Goal: Transaction & Acquisition: Purchase product/service

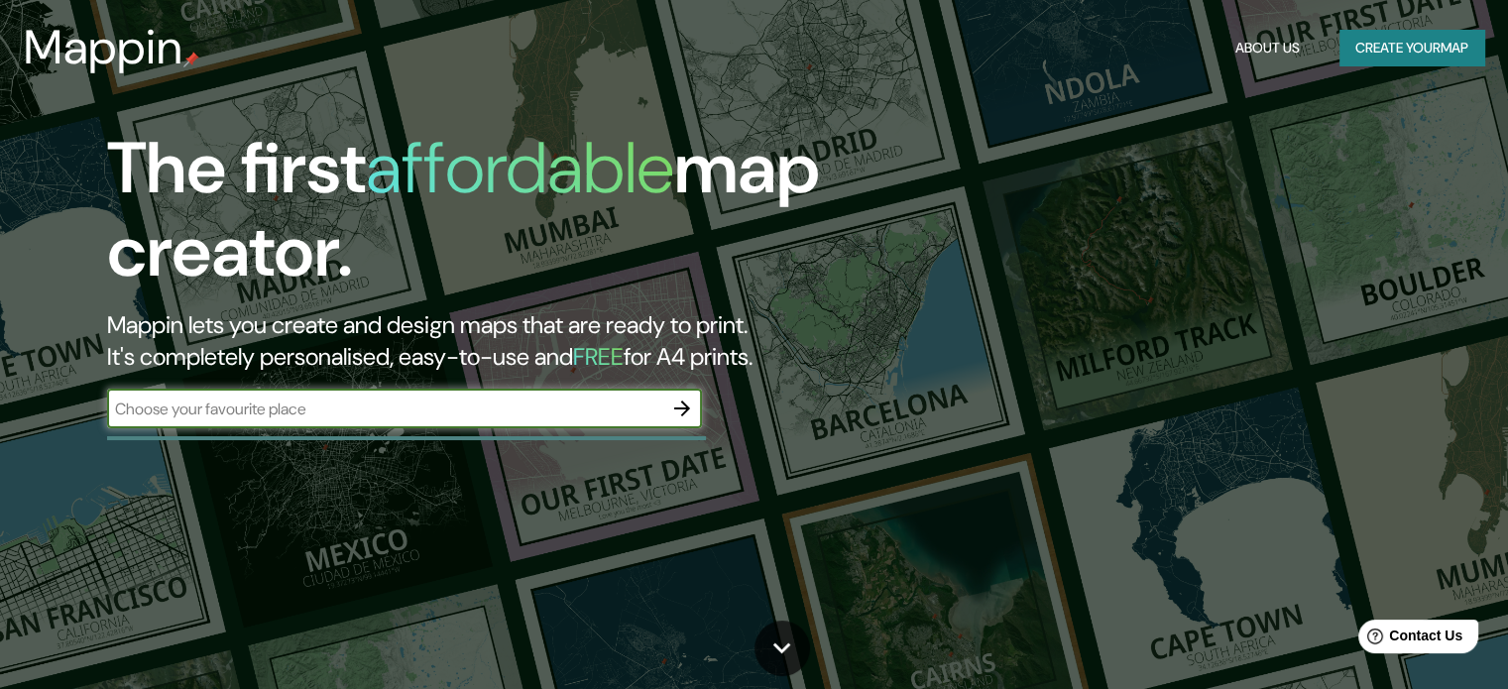
click at [436, 399] on input "text" at bounding box center [384, 409] width 555 height 23
click at [436, 402] on input "text" at bounding box center [384, 409] width 555 height 23
type input "m"
type input "[GEOGRAPHIC_DATA]"
click at [690, 417] on icon "button" at bounding box center [682, 409] width 24 height 24
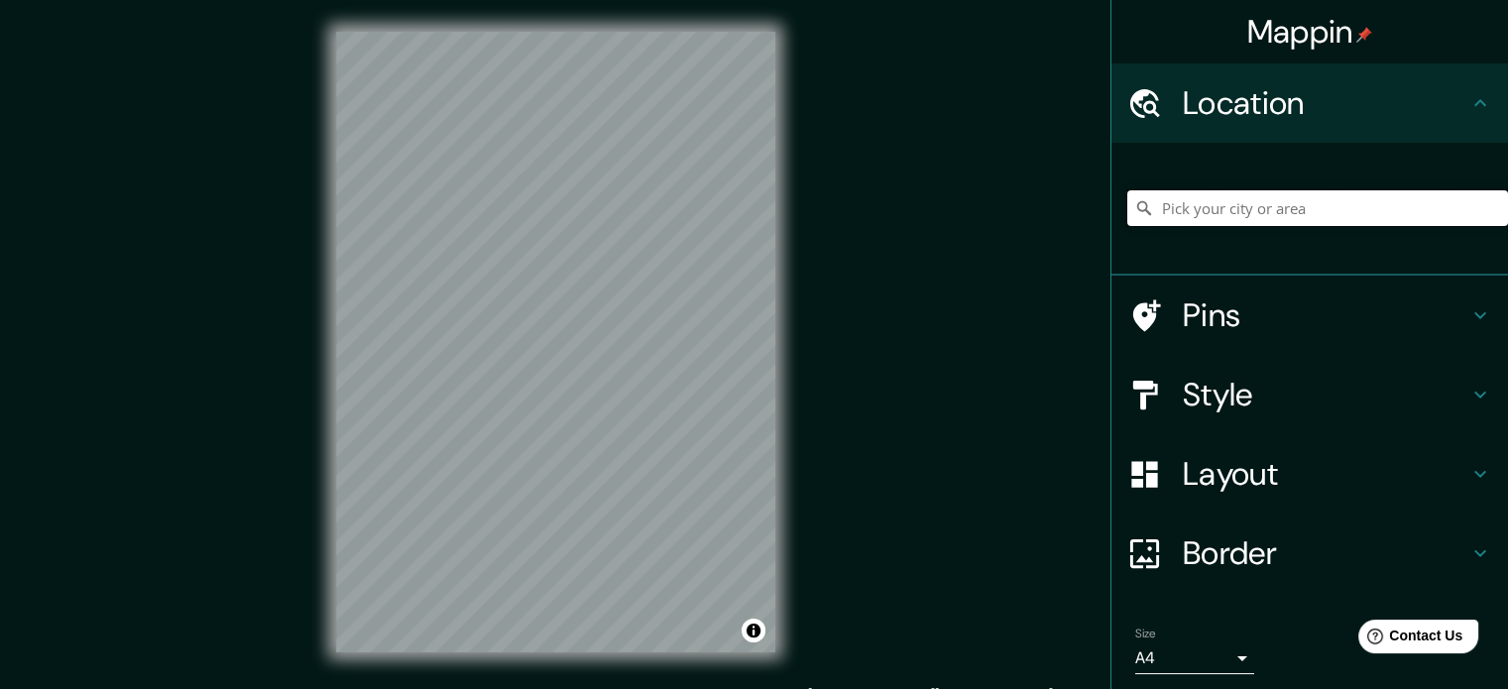
click at [1221, 213] on input "Pick your city or area" at bounding box center [1317, 208] width 381 height 36
click at [1189, 208] on input "Pick your city or area" at bounding box center [1317, 208] width 381 height 36
paste input "[GEOGRAPHIC_DATA]"
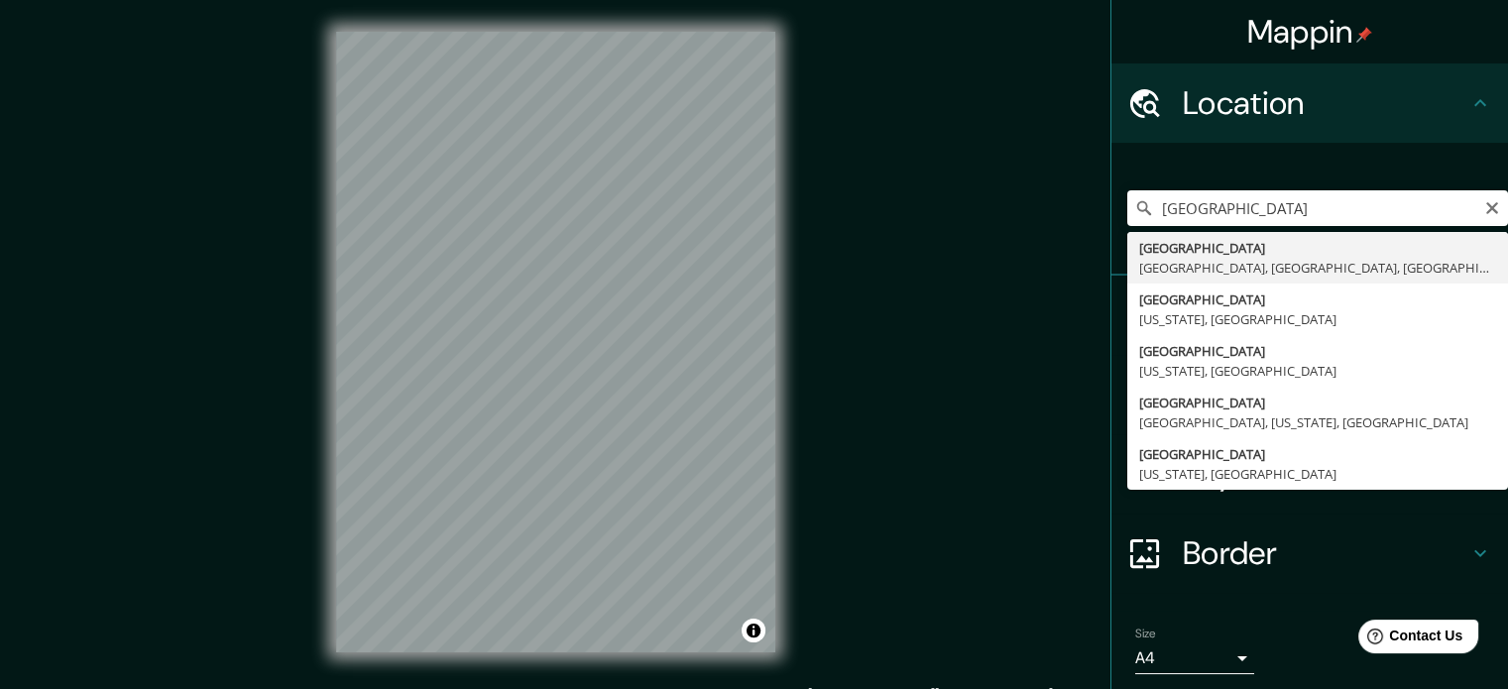
type input "[GEOGRAPHIC_DATA], [GEOGRAPHIC_DATA], [GEOGRAPHIC_DATA], [GEOGRAPHIC_DATA]"
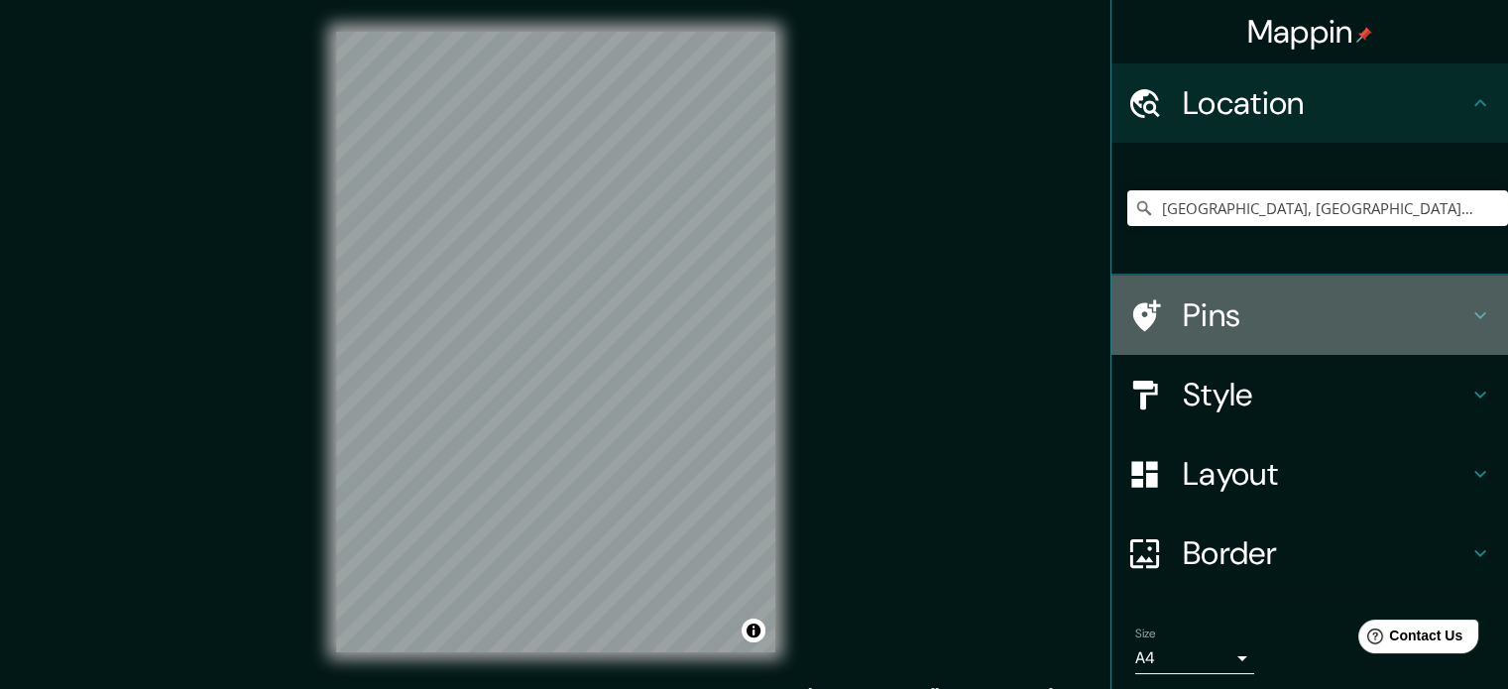
click at [1190, 332] on h4 "Pins" at bounding box center [1326, 315] width 286 height 40
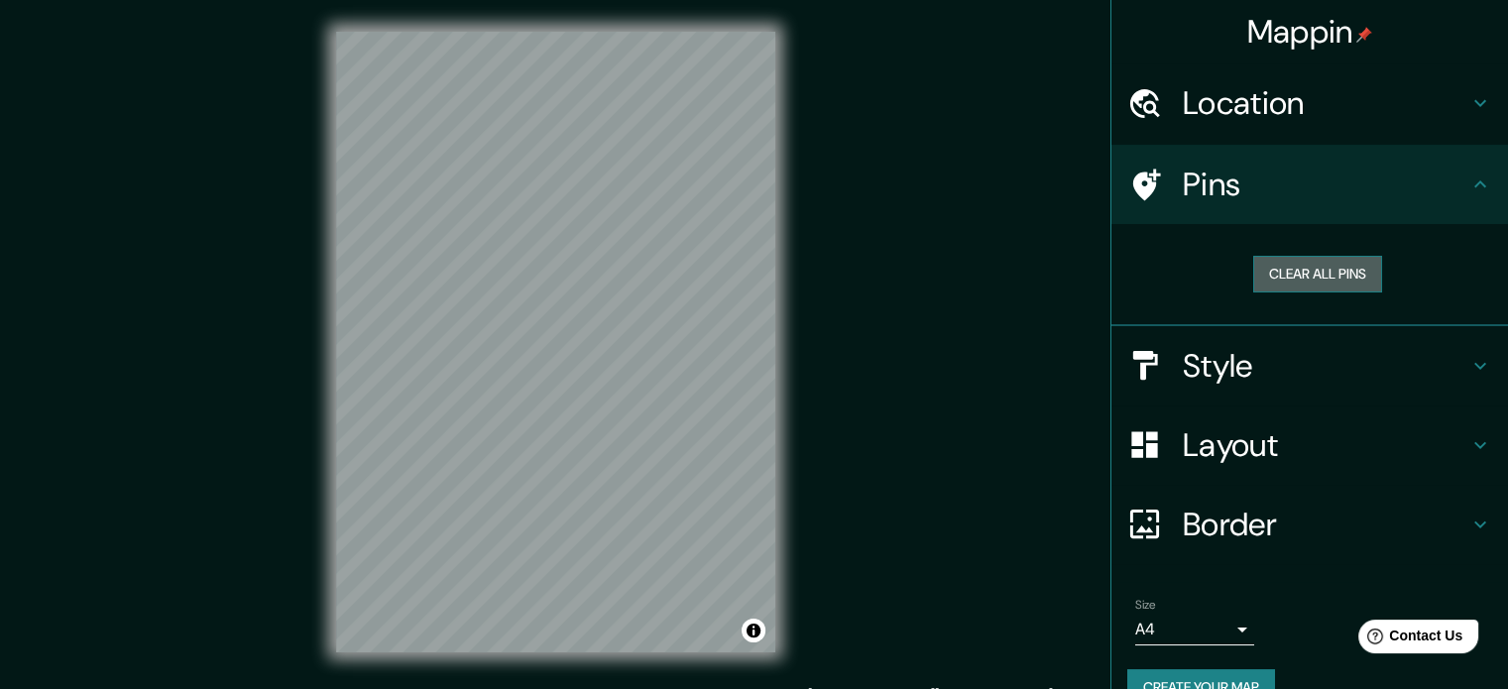
click at [1293, 276] on button "Clear all pins" at bounding box center [1317, 274] width 129 height 37
click at [1208, 217] on div "Pins" at bounding box center [1309, 184] width 397 height 79
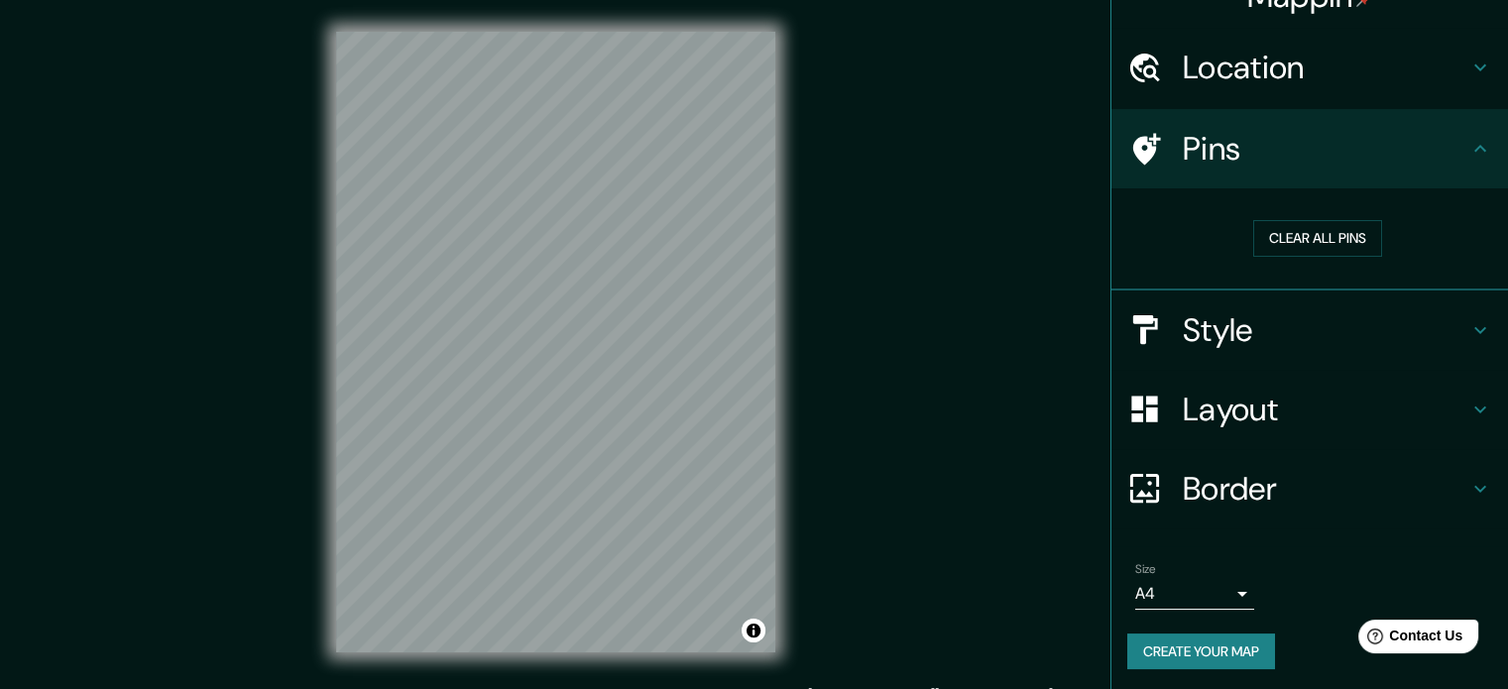
scroll to position [38, 0]
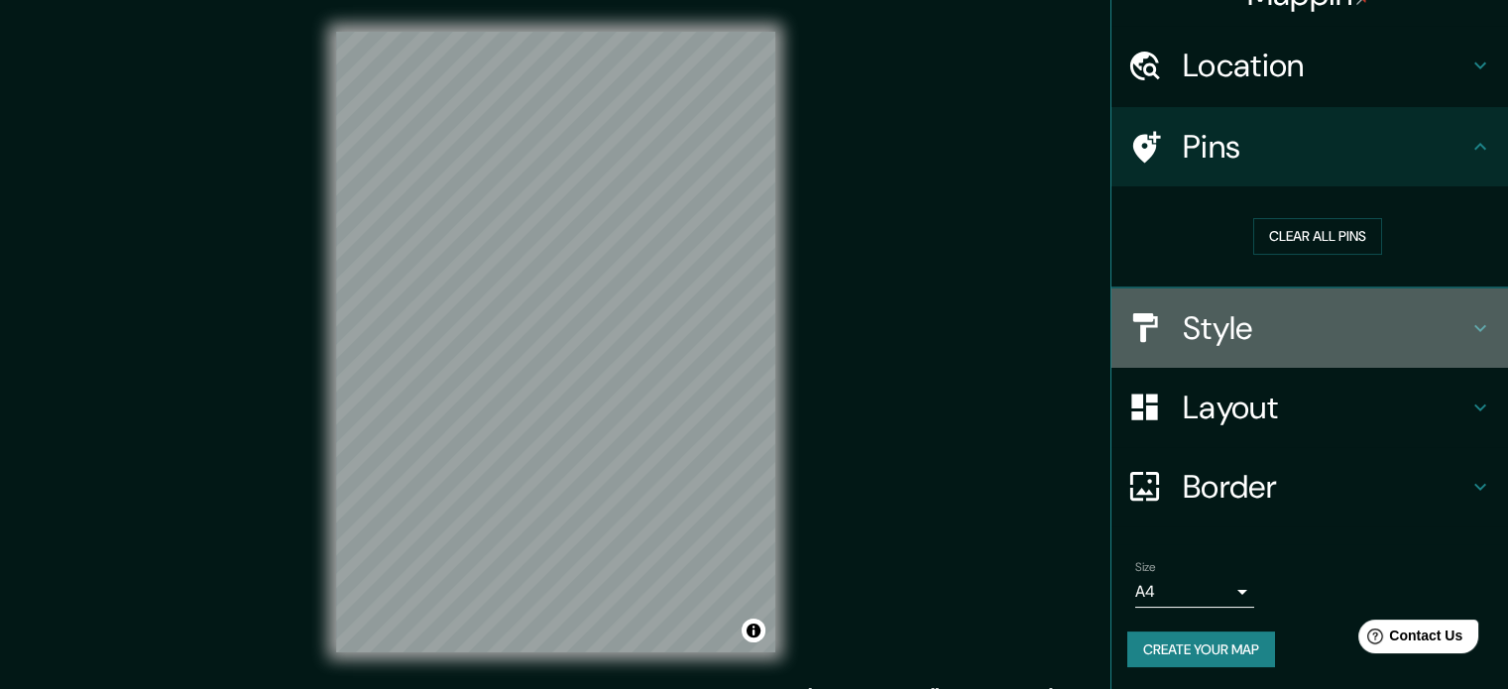
click at [1210, 347] on div "Style" at bounding box center [1309, 328] width 397 height 79
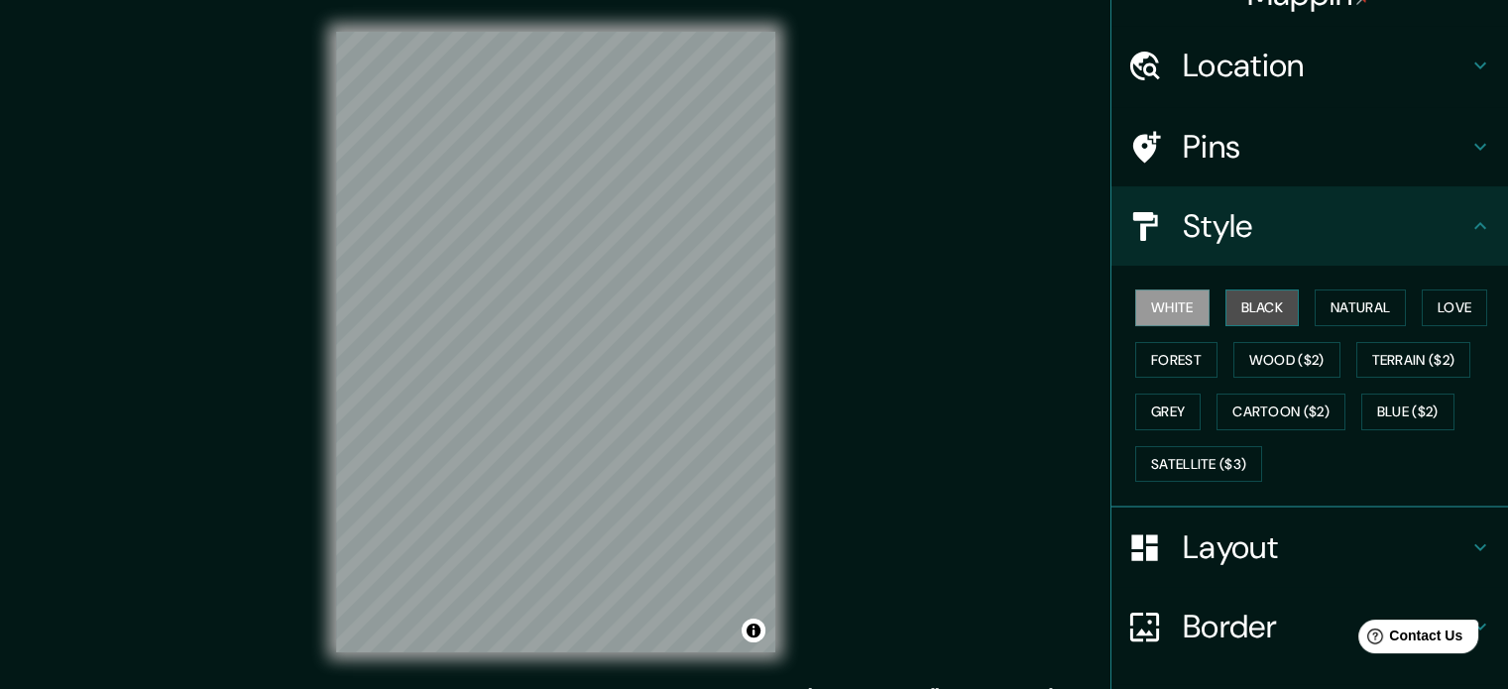
click at [1225, 308] on button "Black" at bounding box center [1262, 307] width 74 height 37
click at [1379, 315] on button "Natural" at bounding box center [1360, 307] width 91 height 37
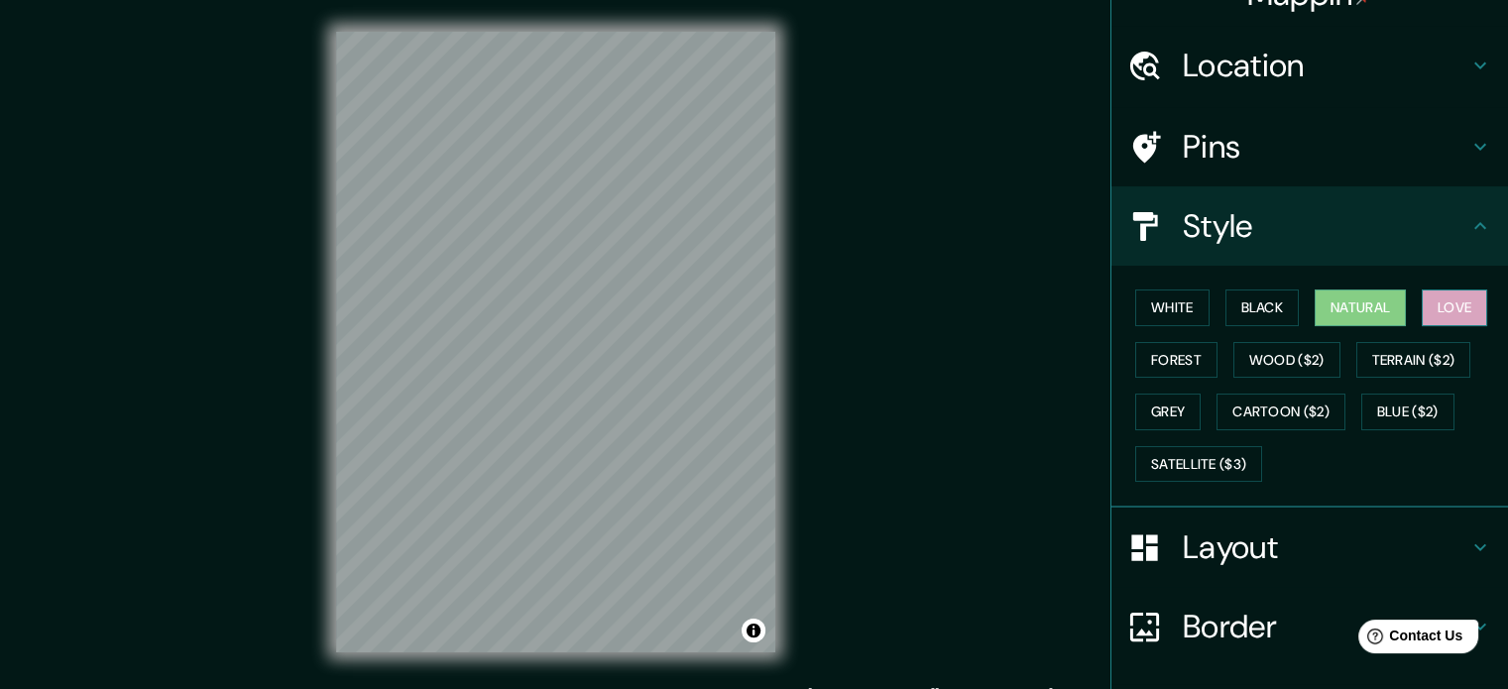
click at [1433, 308] on button "Love" at bounding box center [1454, 307] width 65 height 37
click at [1170, 358] on button "Forest" at bounding box center [1176, 360] width 82 height 37
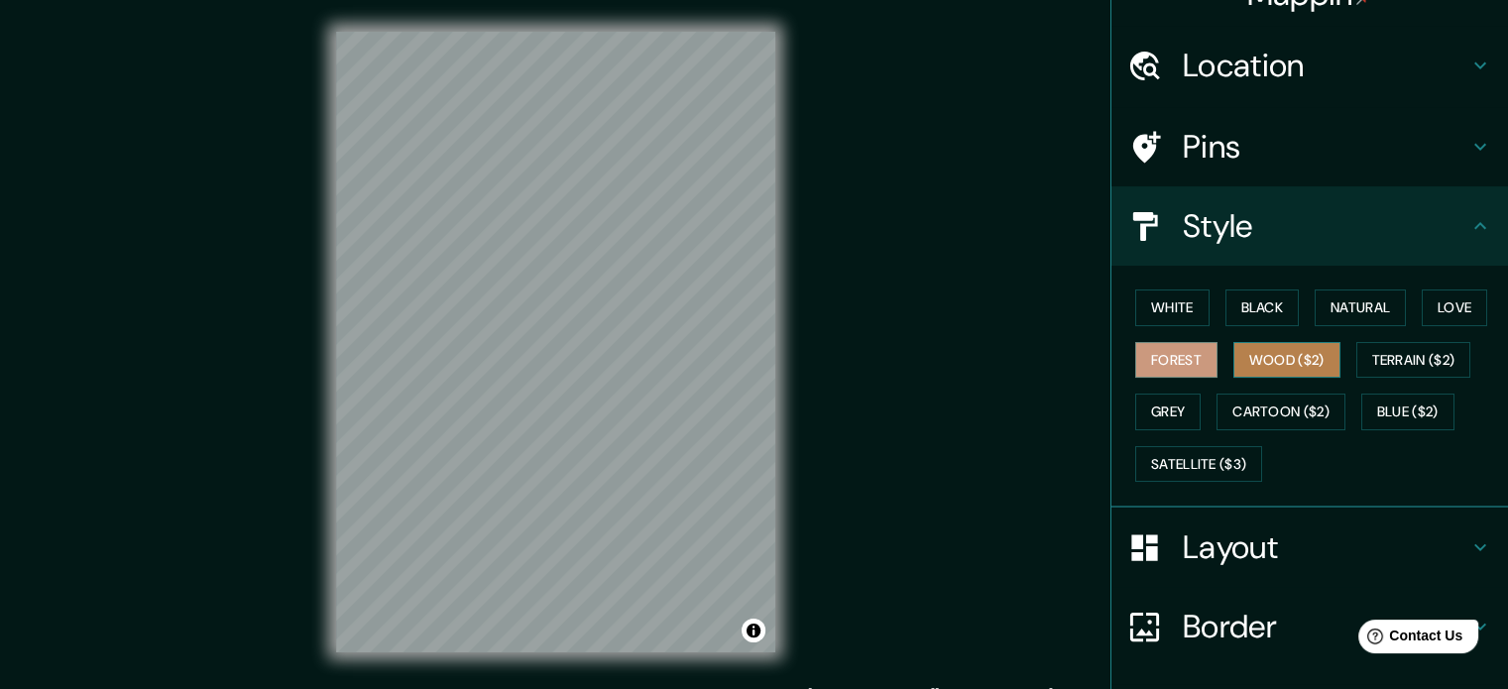
click at [1255, 357] on button "Wood ($2)" at bounding box center [1286, 360] width 107 height 37
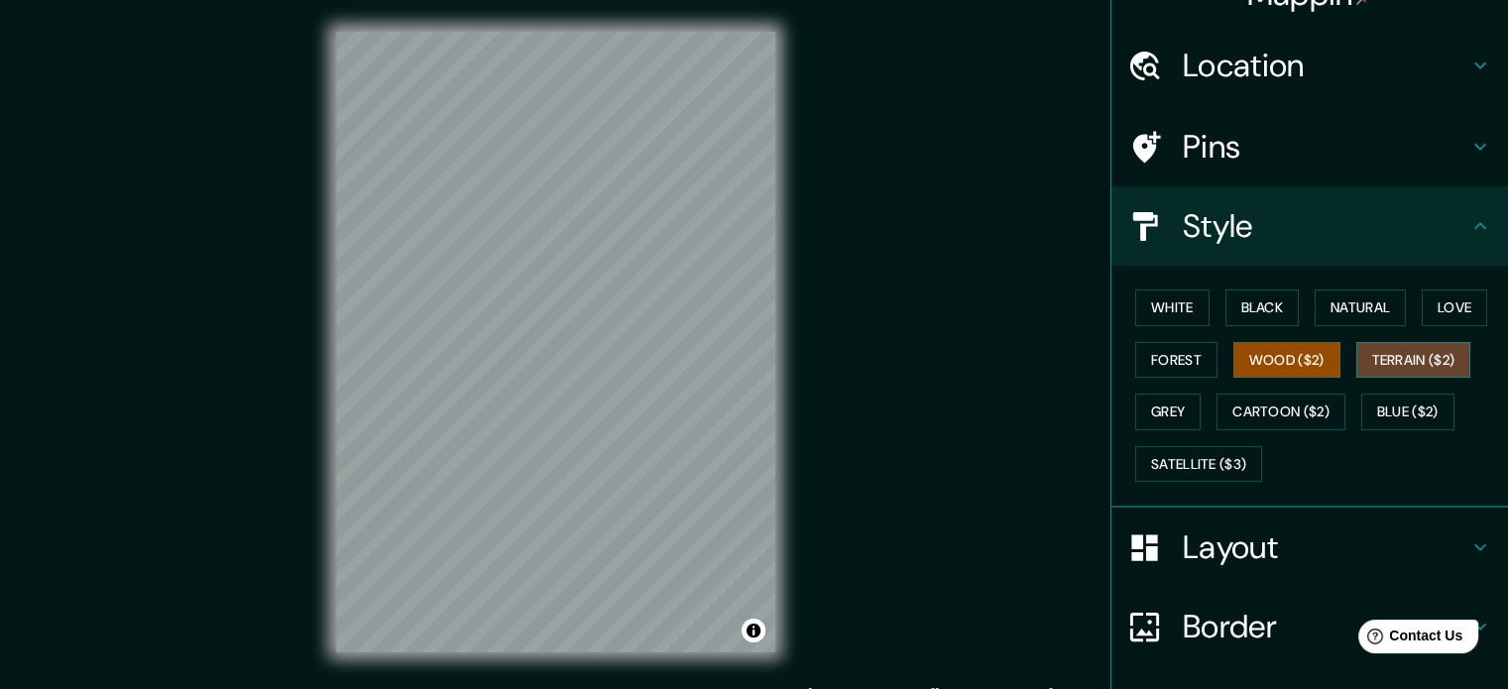
click at [1385, 360] on button "Terrain ($2)" at bounding box center [1413, 360] width 115 height 37
click at [1166, 409] on button "Grey" at bounding box center [1167, 412] width 65 height 37
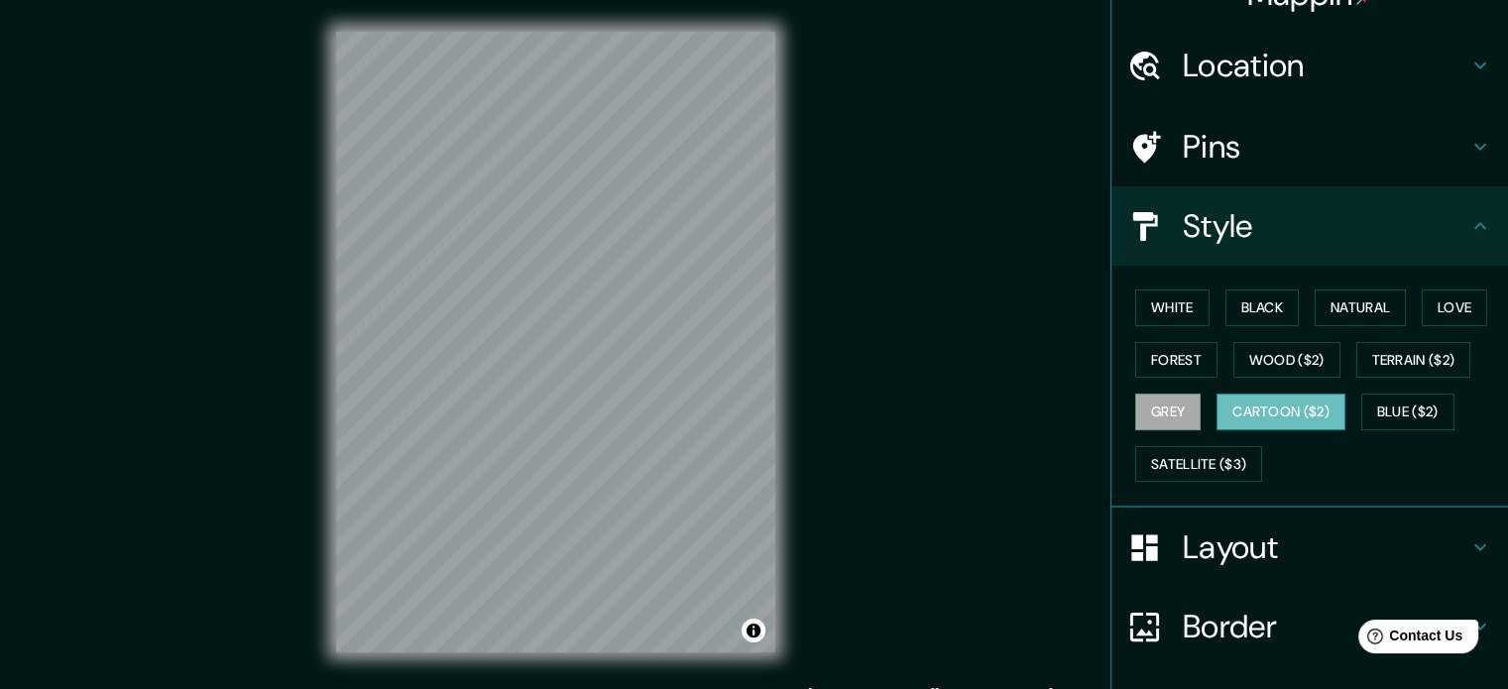
click at [1242, 410] on button "Cartoon ($2)" at bounding box center [1280, 412] width 129 height 37
click at [1427, 413] on button "Blue ($2)" at bounding box center [1407, 412] width 93 height 37
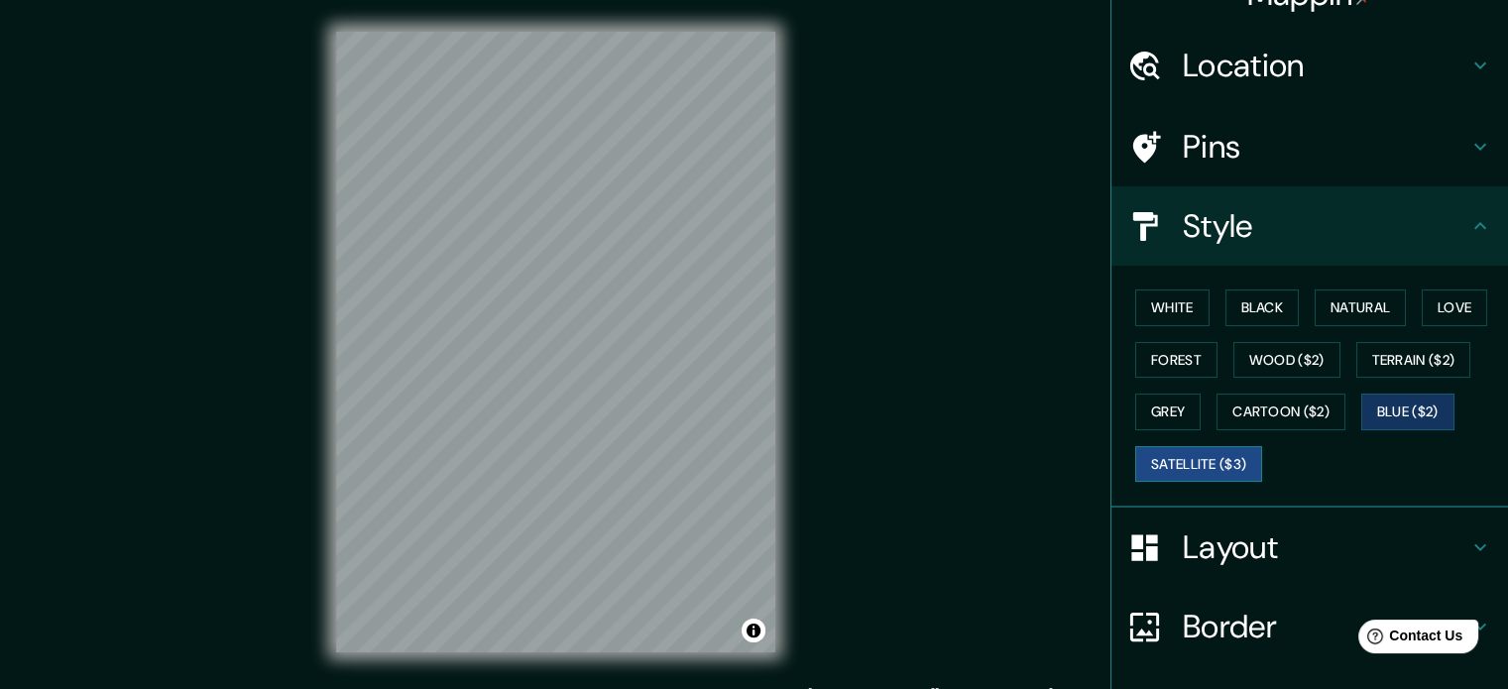
click at [1198, 455] on button "Satellite ($3)" at bounding box center [1198, 464] width 127 height 37
click at [1402, 348] on button "Terrain ($2)" at bounding box center [1413, 360] width 115 height 37
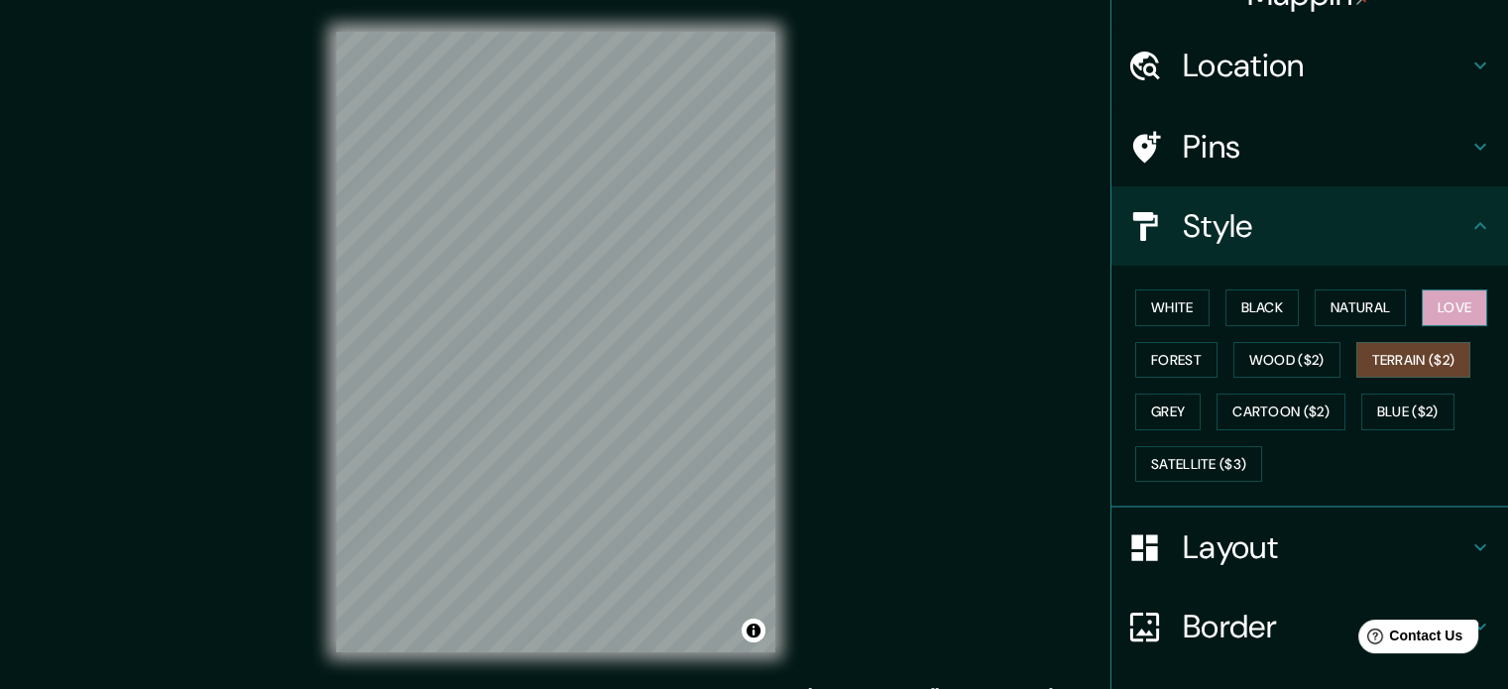
click at [1434, 311] on button "Love" at bounding box center [1454, 307] width 65 height 37
click at [1178, 309] on button "White" at bounding box center [1172, 307] width 74 height 37
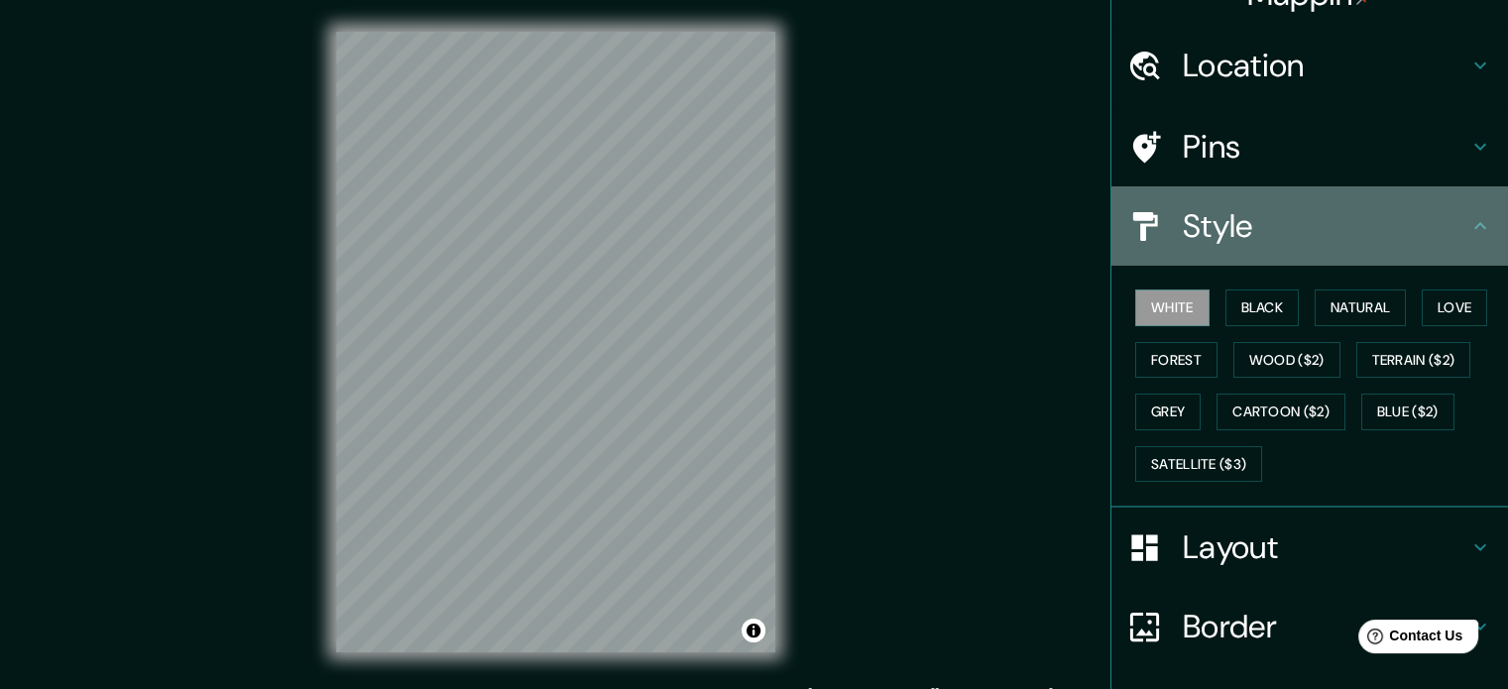
click at [1171, 263] on div "Style" at bounding box center [1309, 225] width 397 height 79
click at [1475, 231] on icon at bounding box center [1480, 226] width 24 height 24
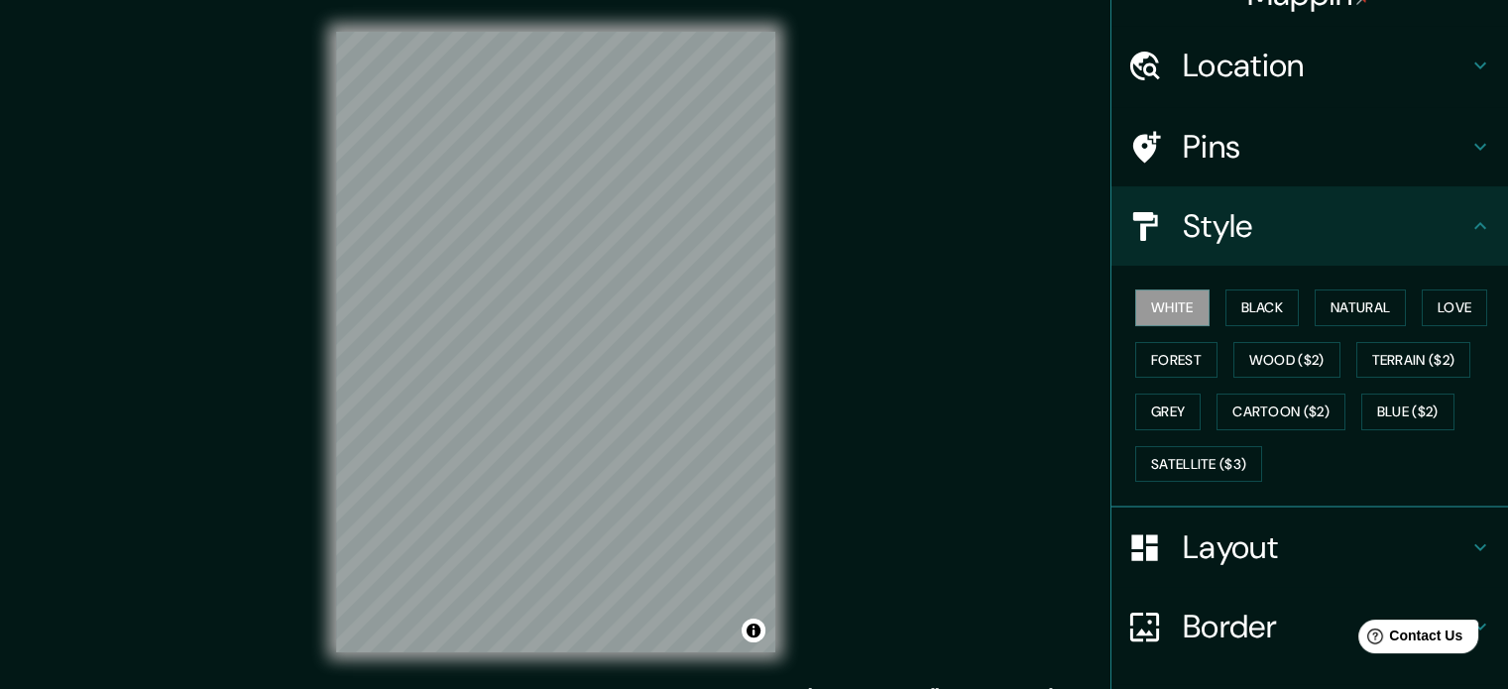
click at [1468, 542] on icon at bounding box center [1480, 547] width 24 height 24
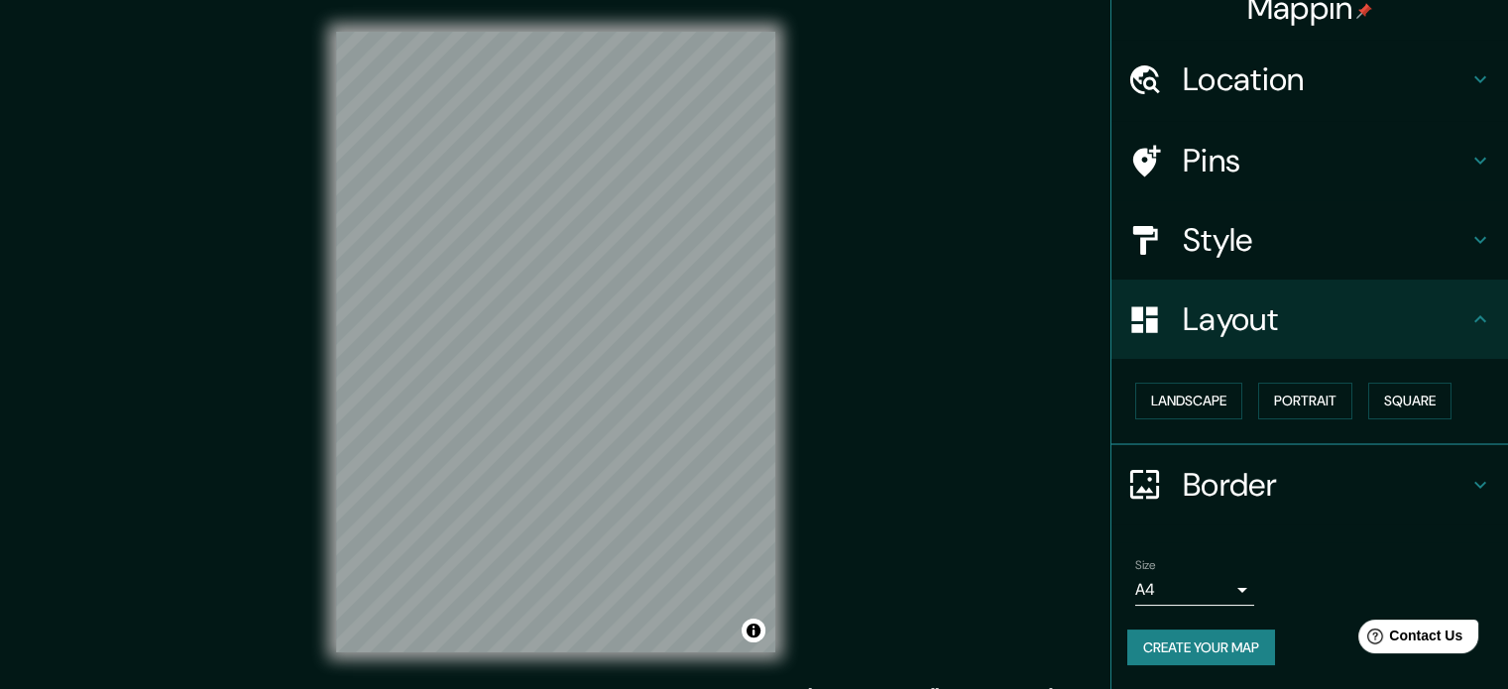
scroll to position [22, 0]
click at [1170, 406] on button "Landscape" at bounding box center [1188, 403] width 107 height 37
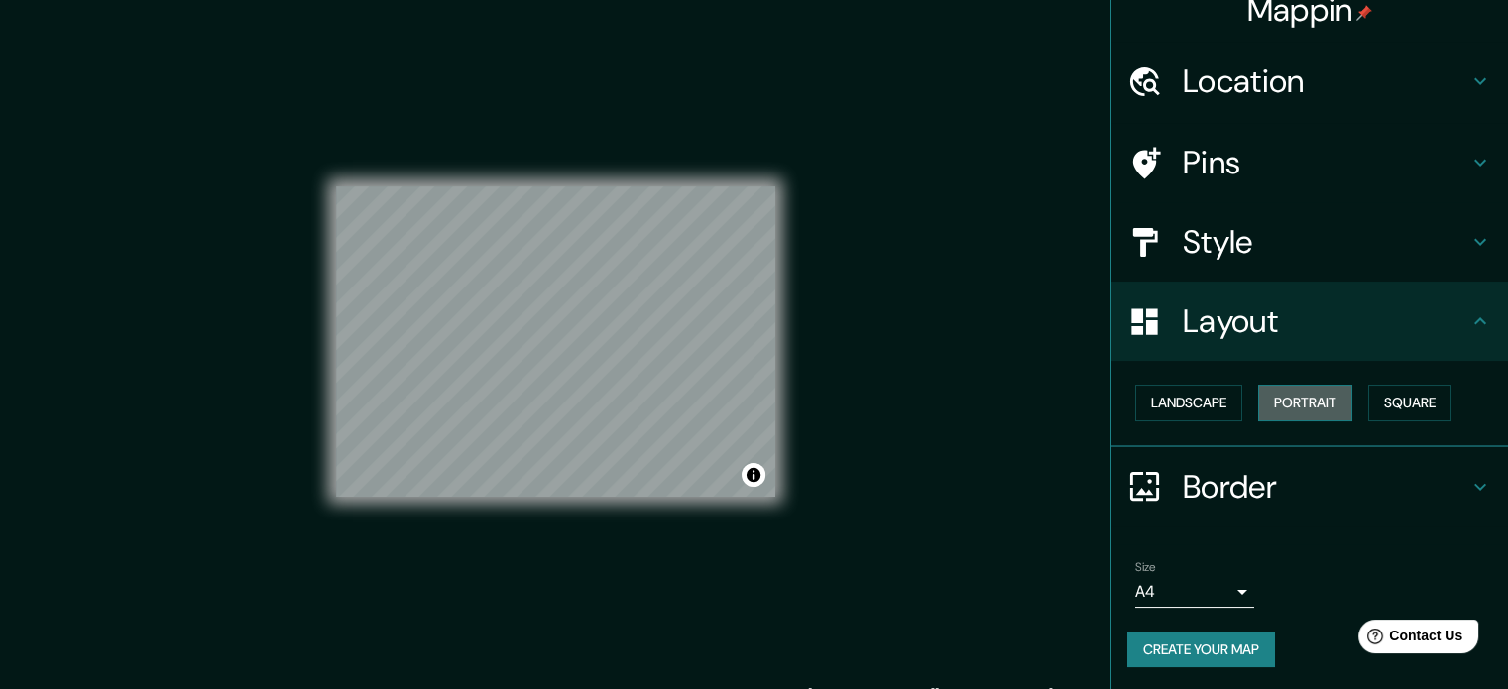
click at [1339, 405] on button "Portrait" at bounding box center [1305, 403] width 94 height 37
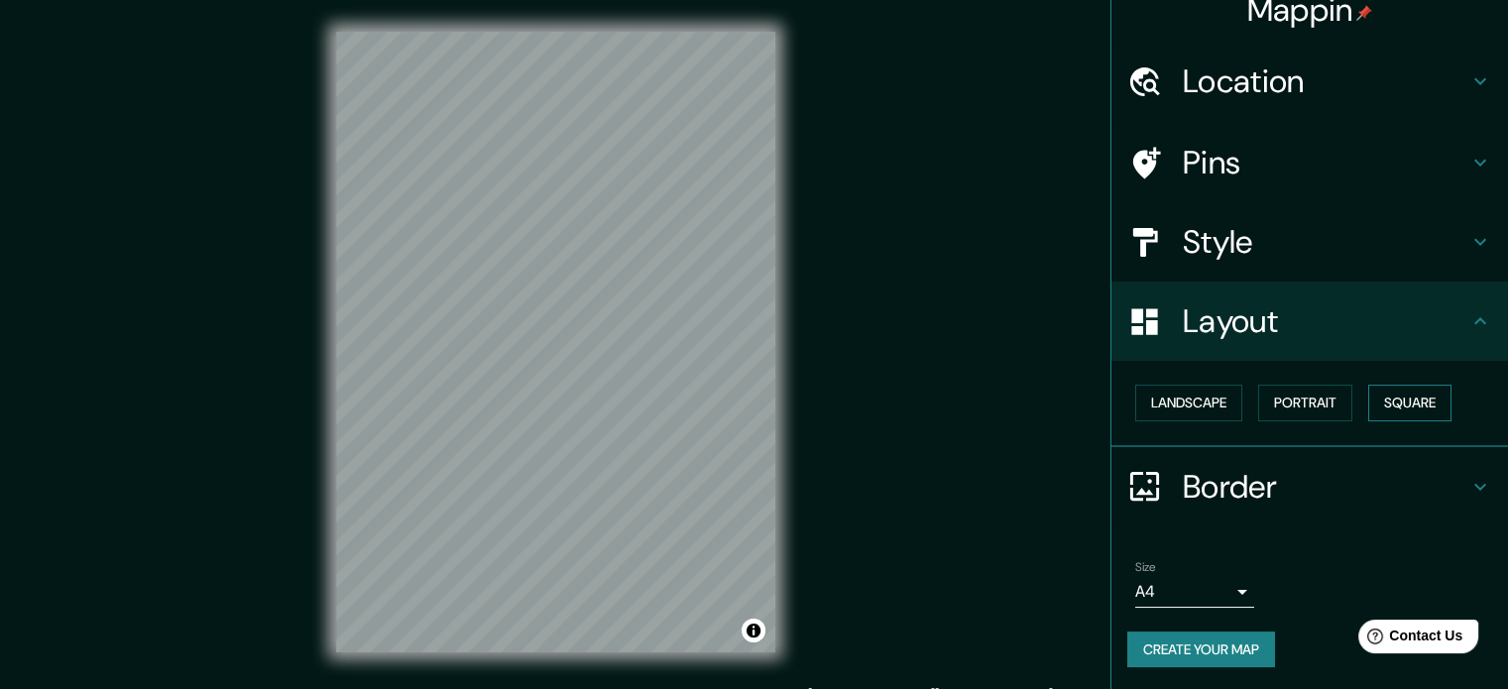
click at [1401, 405] on button "Square" at bounding box center [1409, 403] width 83 height 37
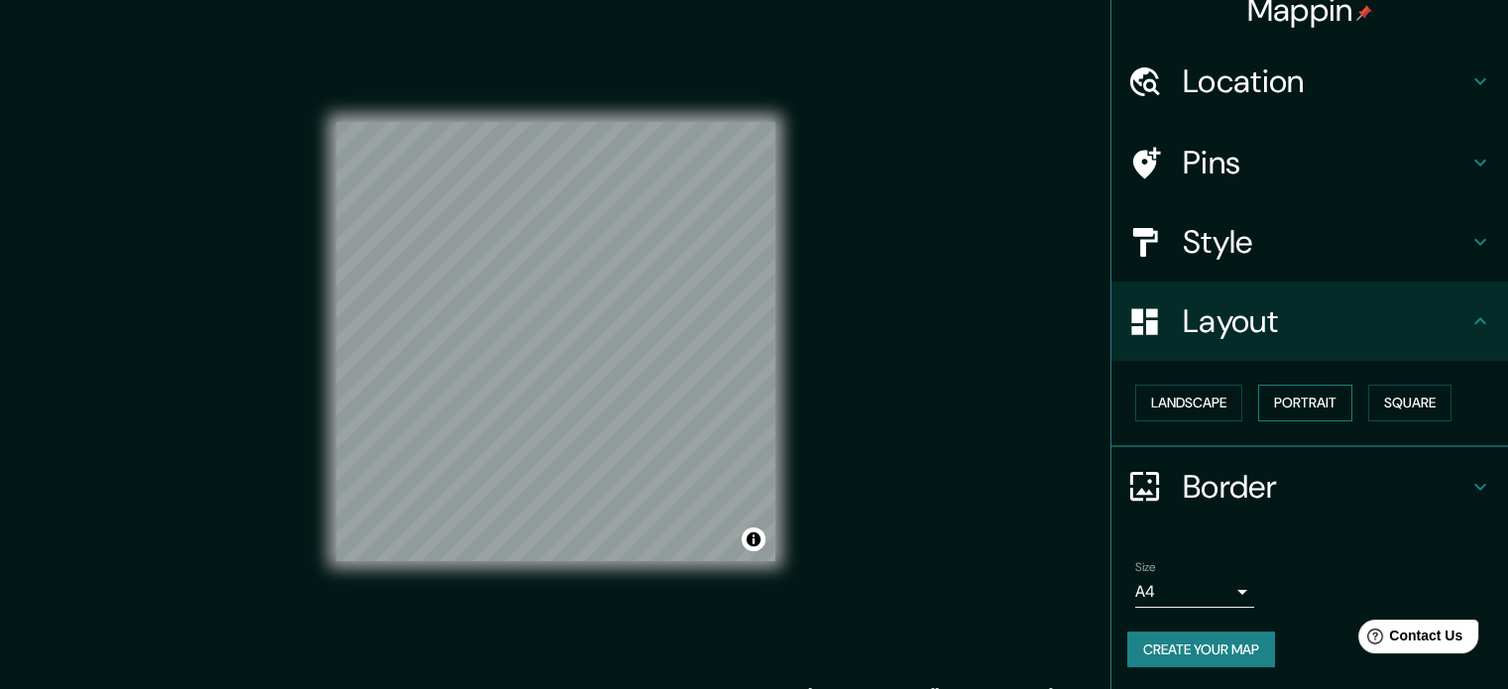
click at [1300, 407] on button "Portrait" at bounding box center [1305, 403] width 94 height 37
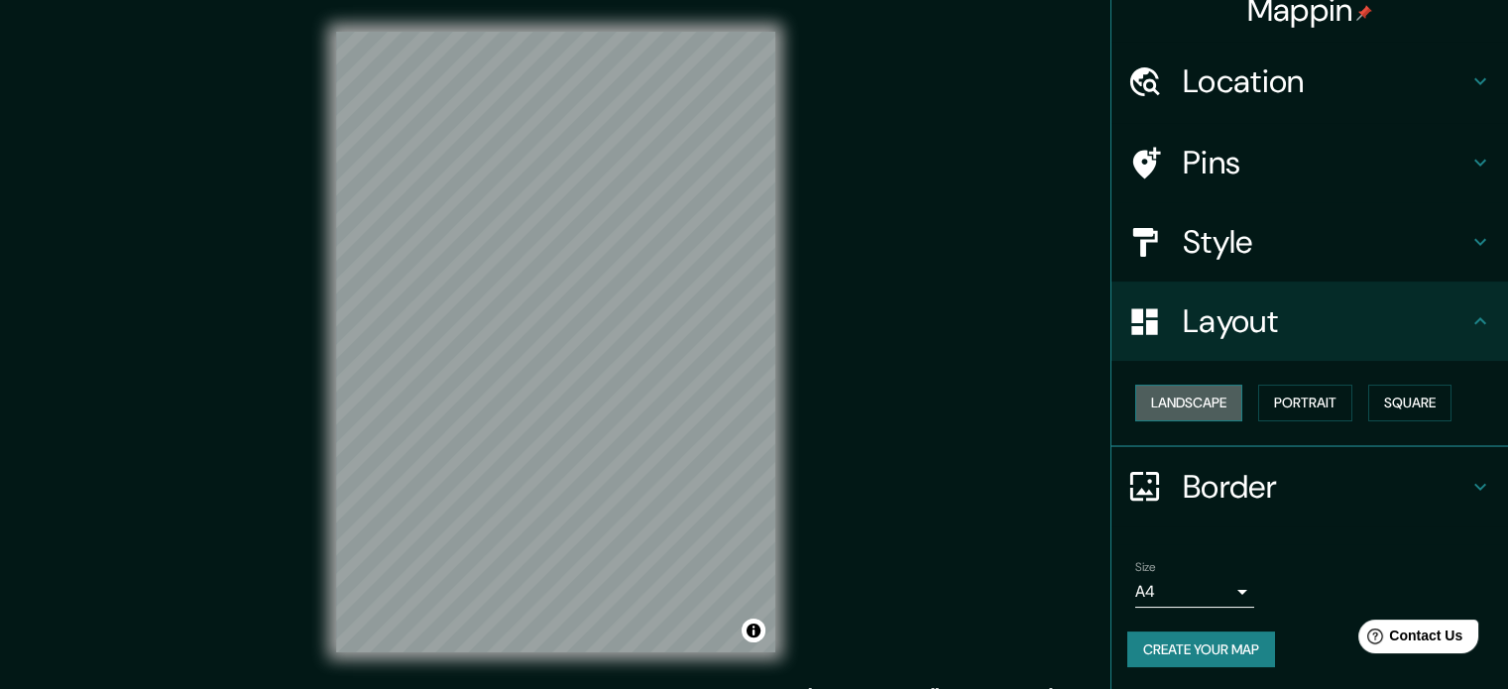
click at [1191, 409] on button "Landscape" at bounding box center [1188, 403] width 107 height 37
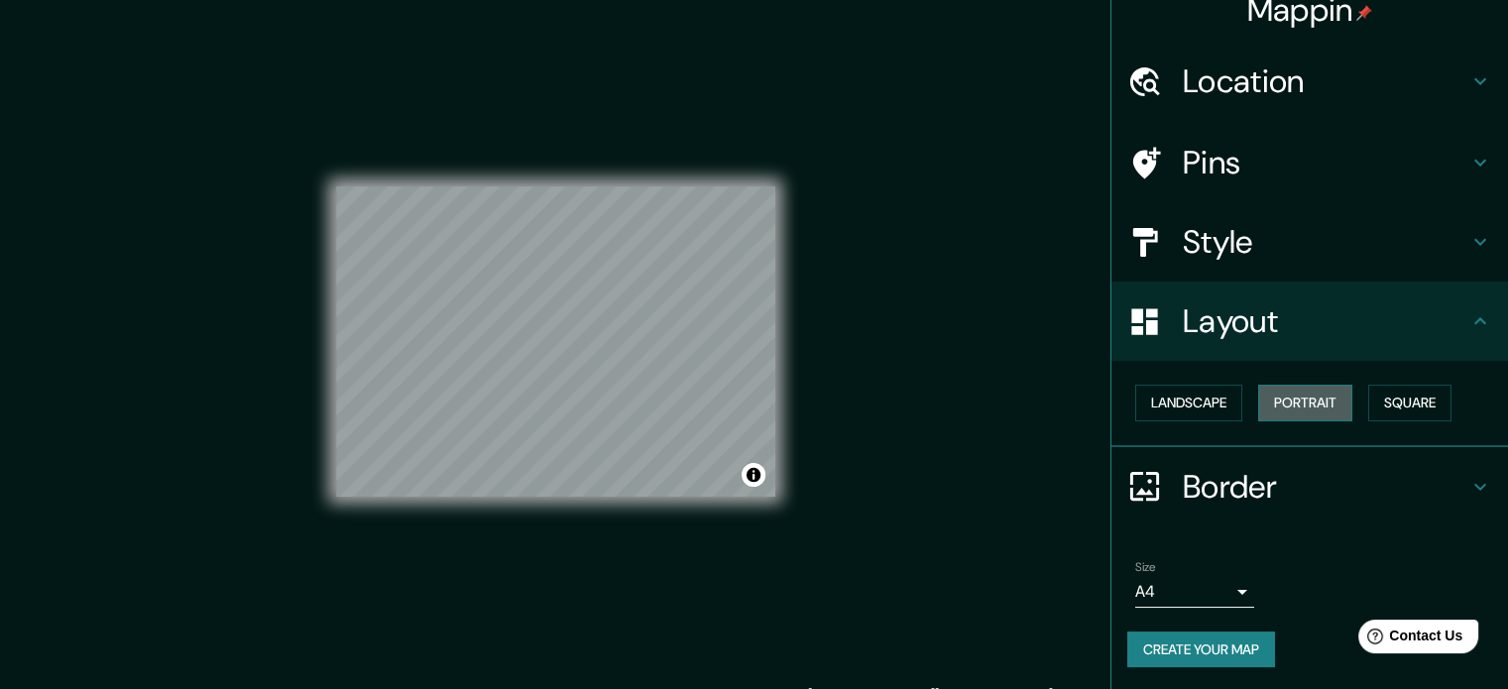
click at [1265, 405] on button "Portrait" at bounding box center [1305, 403] width 94 height 37
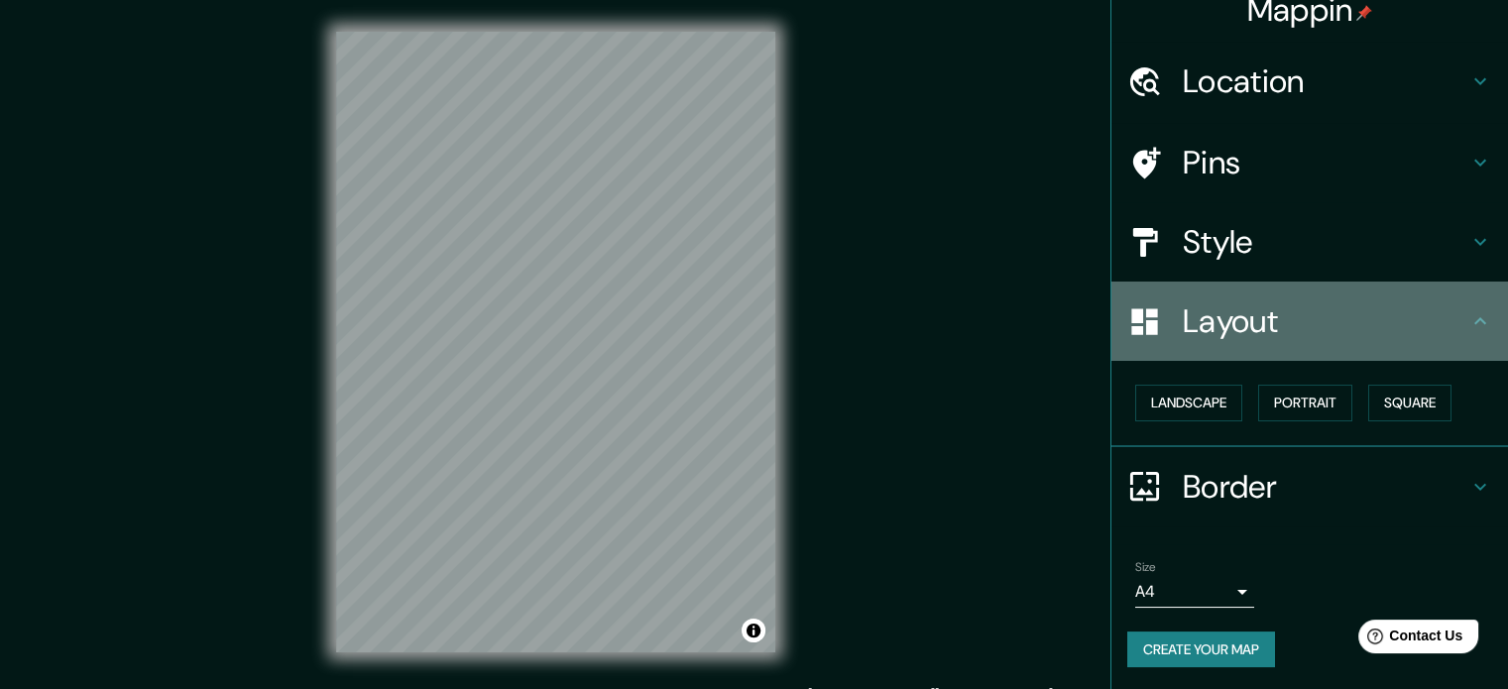
click at [1468, 325] on icon at bounding box center [1480, 321] width 24 height 24
click at [1474, 320] on icon at bounding box center [1480, 320] width 12 height 7
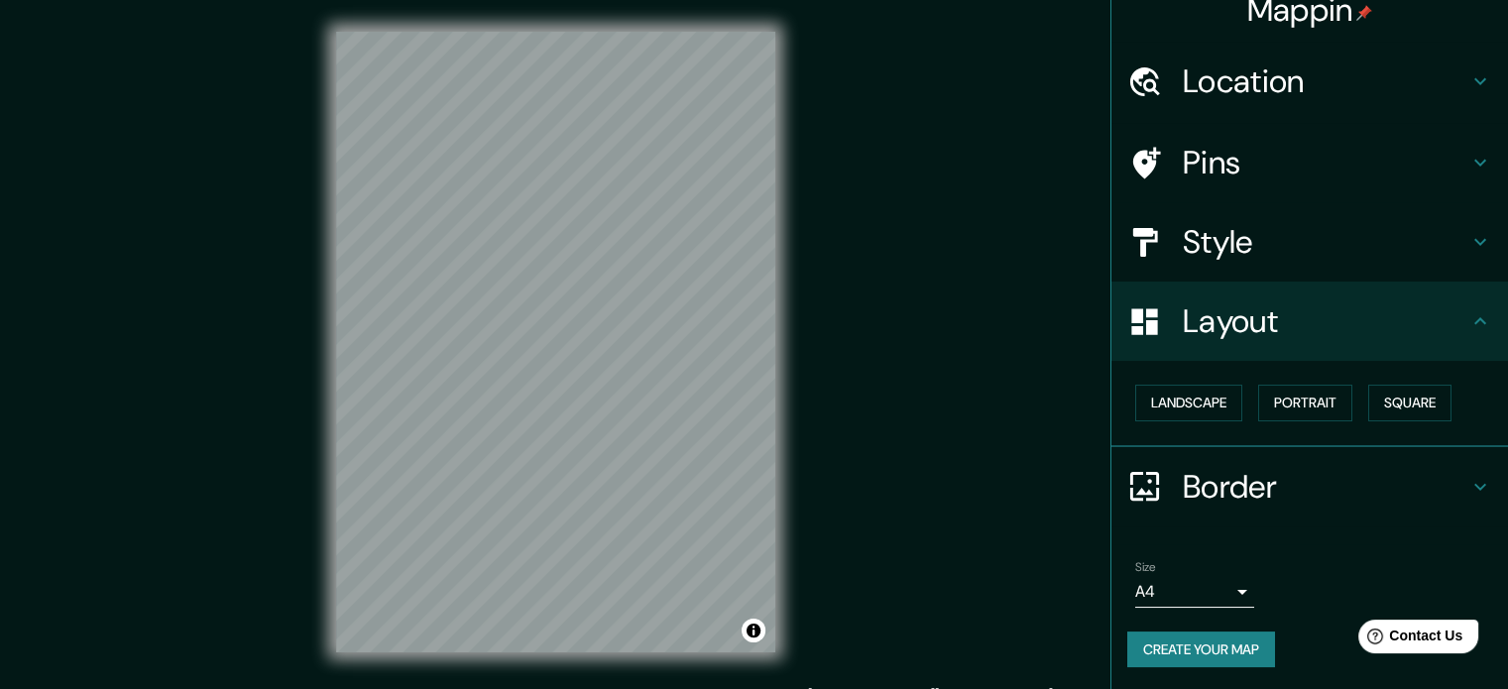
click at [1468, 479] on icon at bounding box center [1480, 487] width 24 height 24
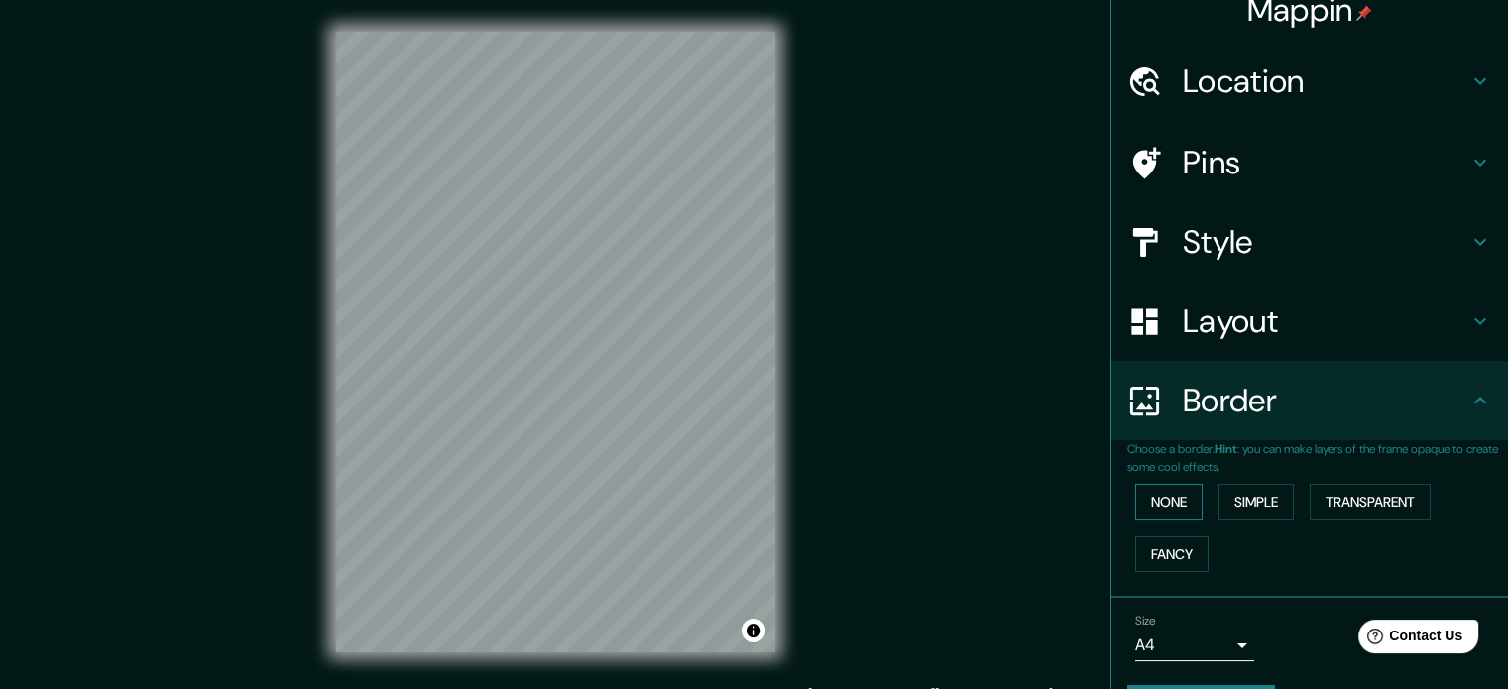
click at [1157, 507] on button "None" at bounding box center [1168, 502] width 67 height 37
click at [1237, 507] on button "Simple" at bounding box center [1255, 502] width 75 height 37
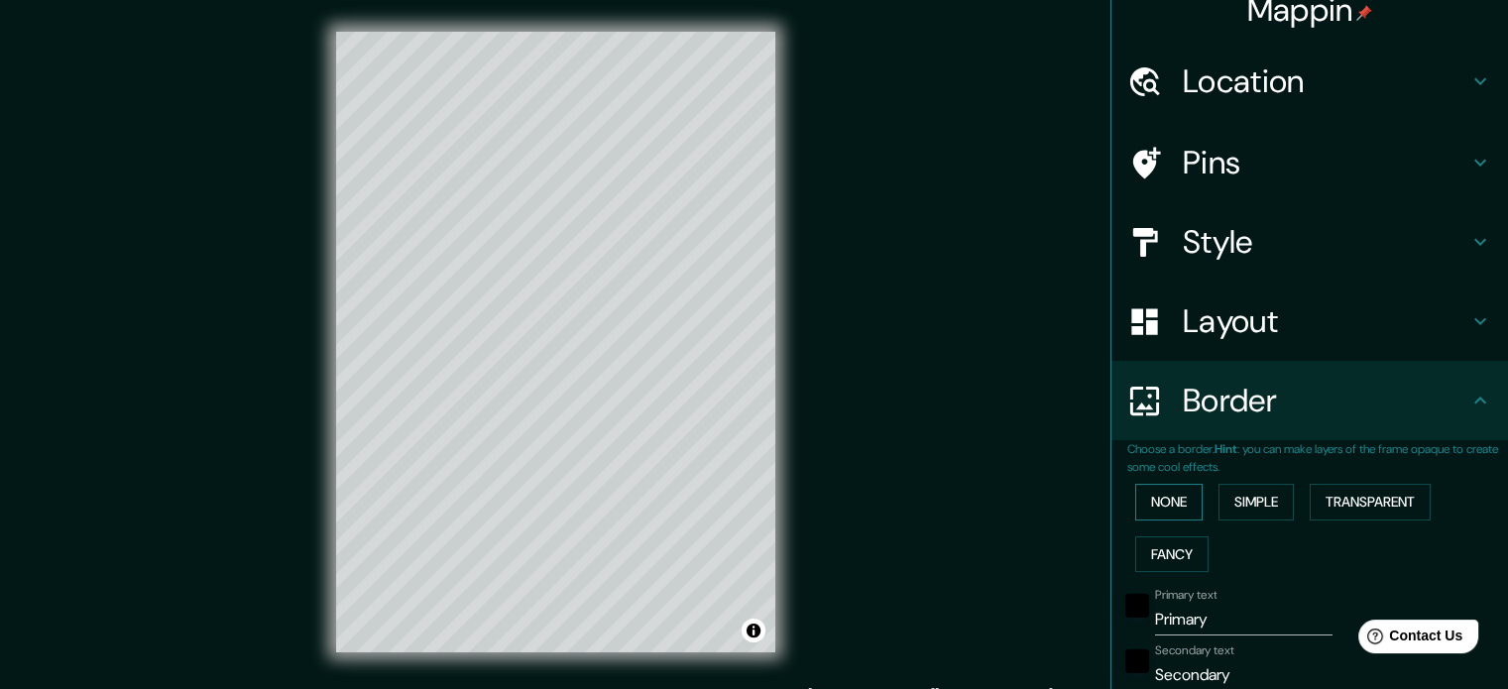
click at [1153, 504] on button "None" at bounding box center [1168, 502] width 67 height 37
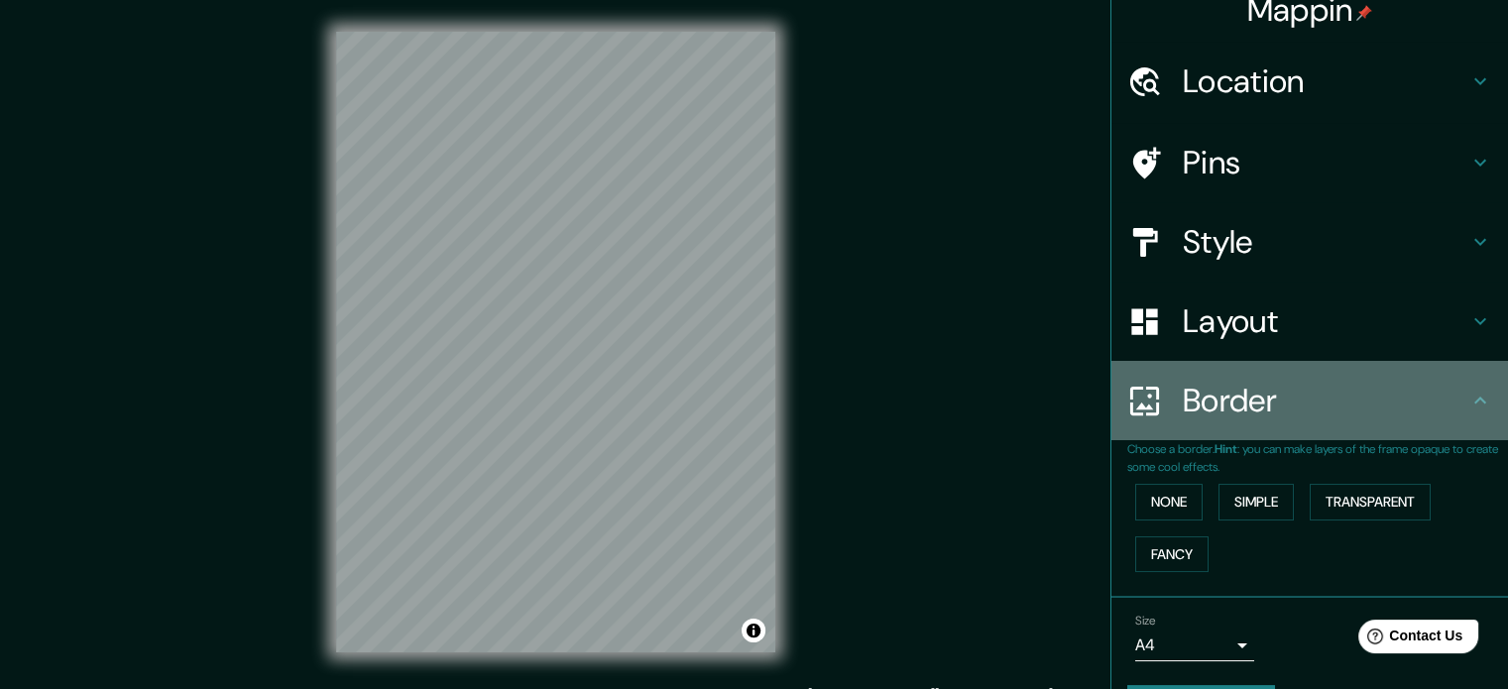
click at [1468, 405] on icon at bounding box center [1480, 401] width 24 height 24
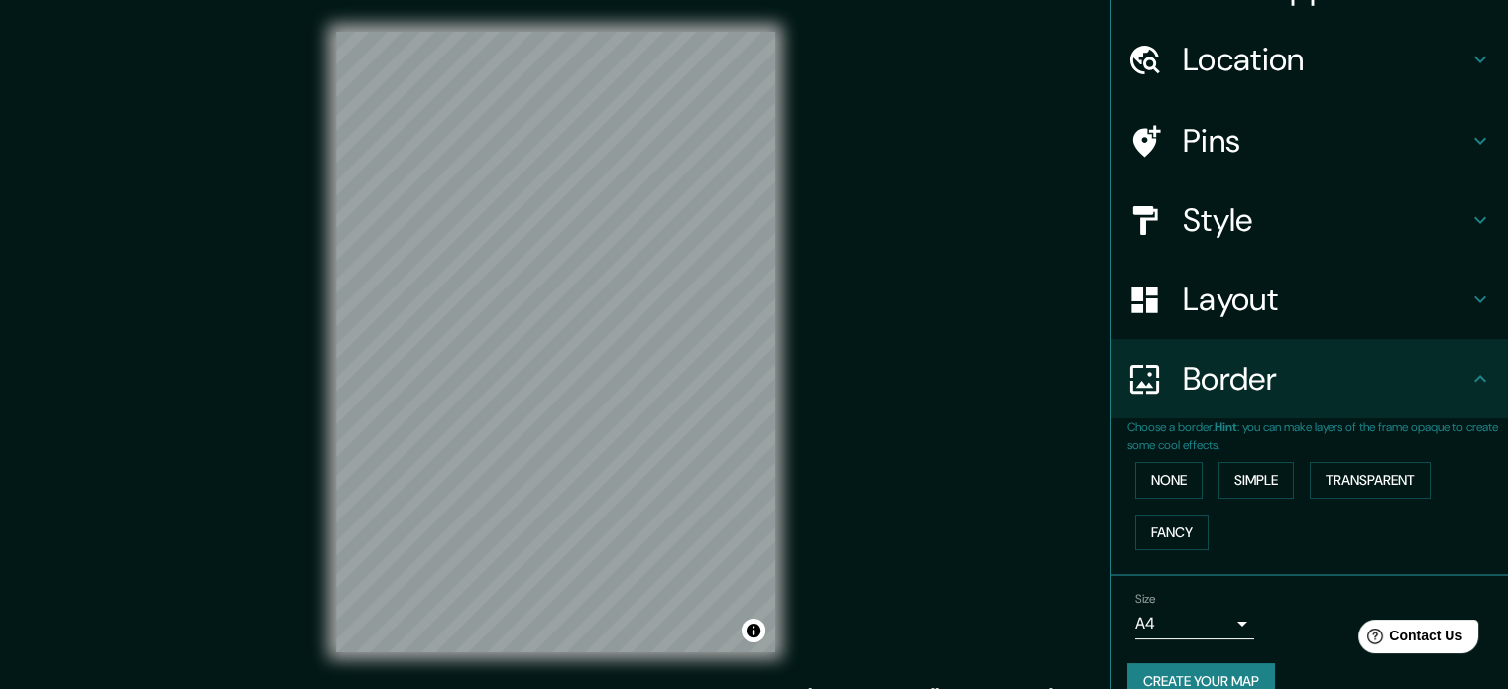
scroll to position [75, 0]
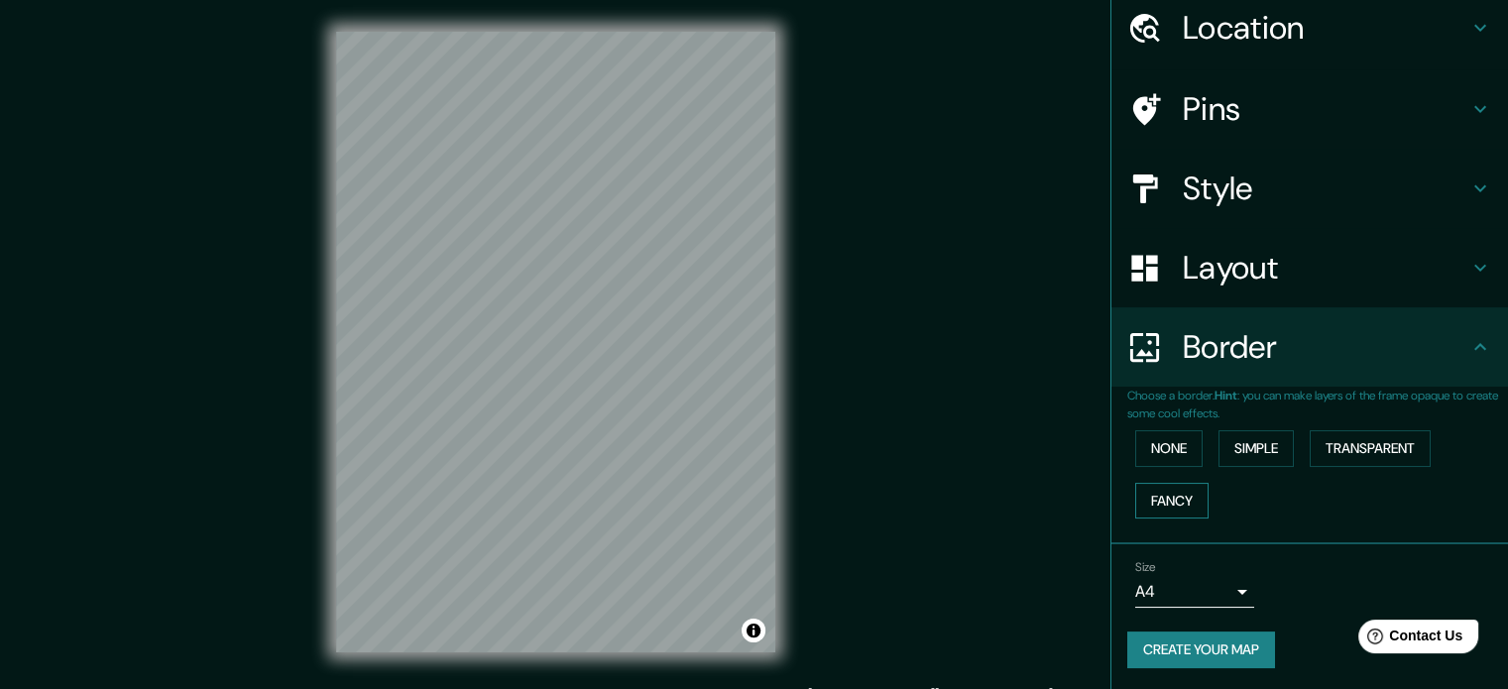
click at [1183, 500] on button "Fancy" at bounding box center [1171, 501] width 73 height 37
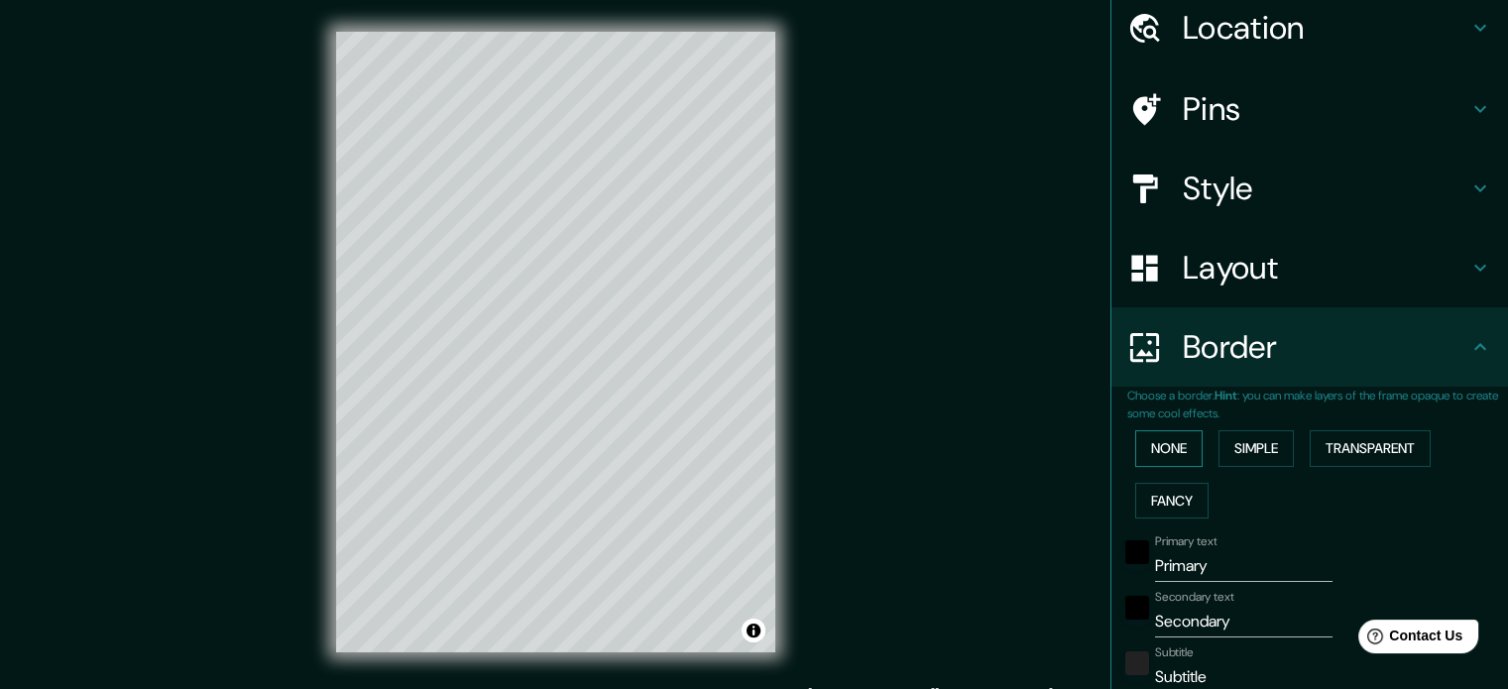
click at [1152, 448] on button "None" at bounding box center [1168, 448] width 67 height 37
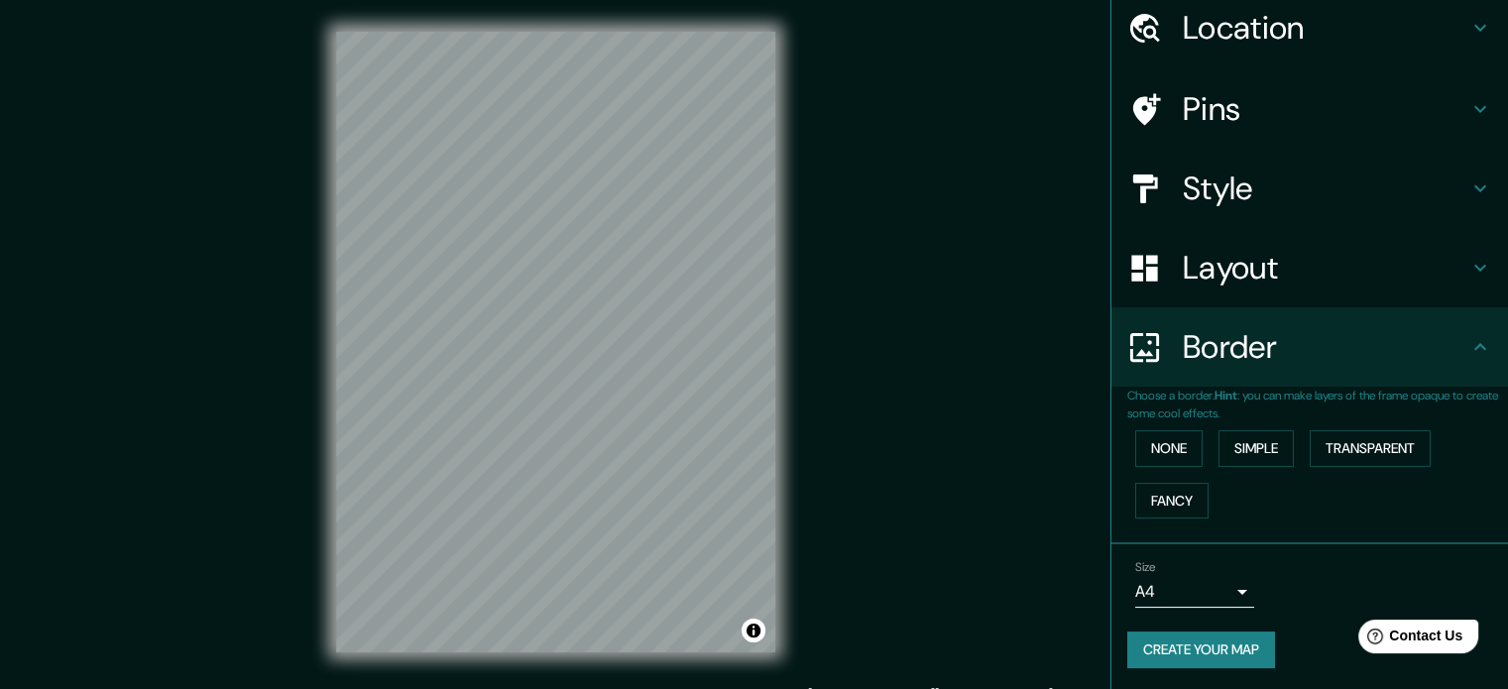
click at [1202, 366] on h4 "Border" at bounding box center [1326, 347] width 286 height 40
click at [1468, 351] on icon at bounding box center [1480, 347] width 24 height 24
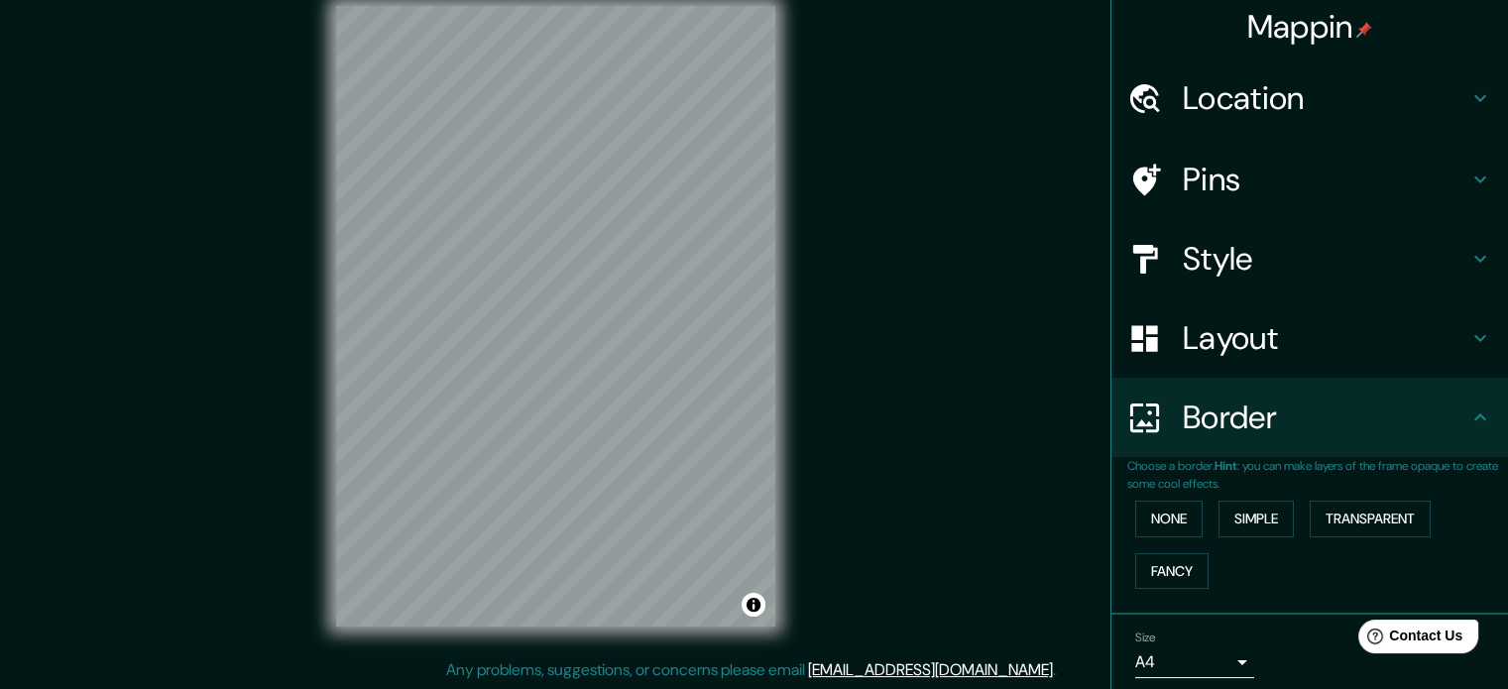
scroll to position [0, 0]
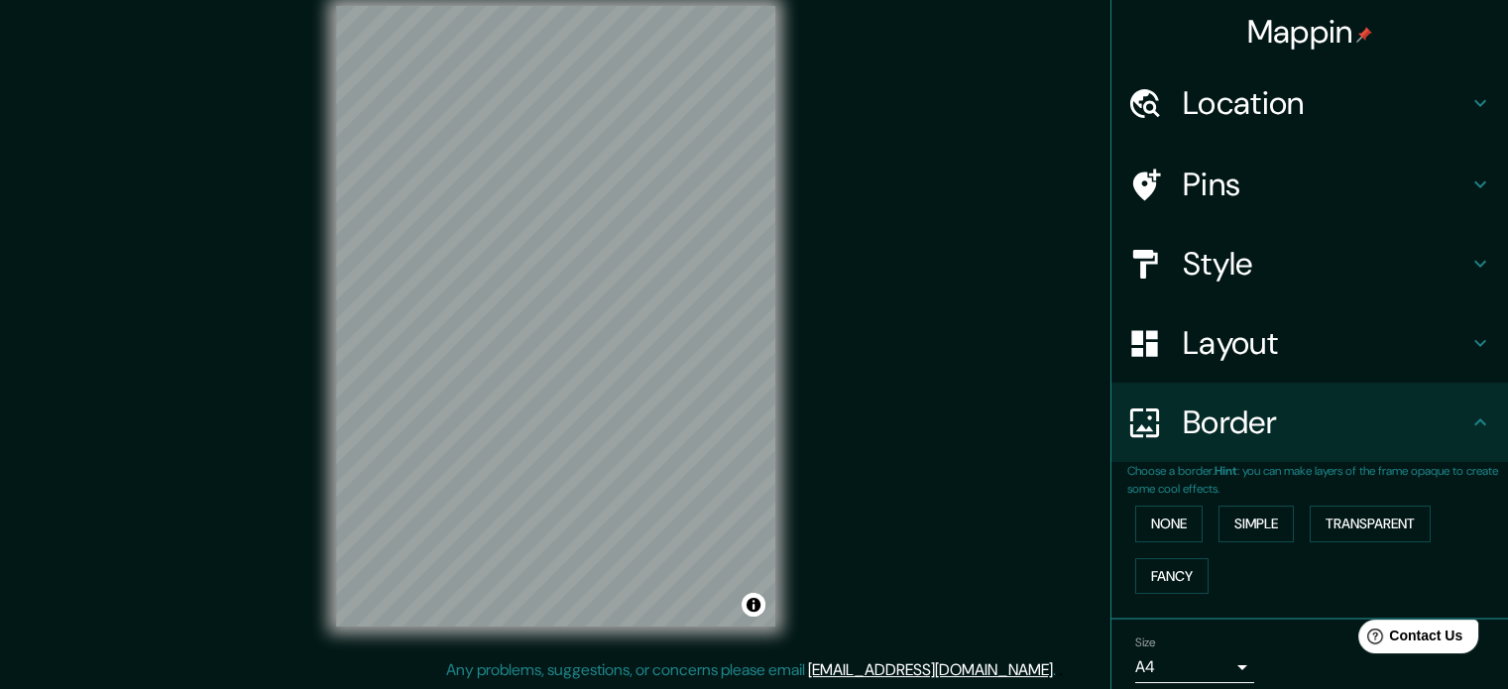
click at [1241, 210] on div "Pins" at bounding box center [1309, 184] width 397 height 79
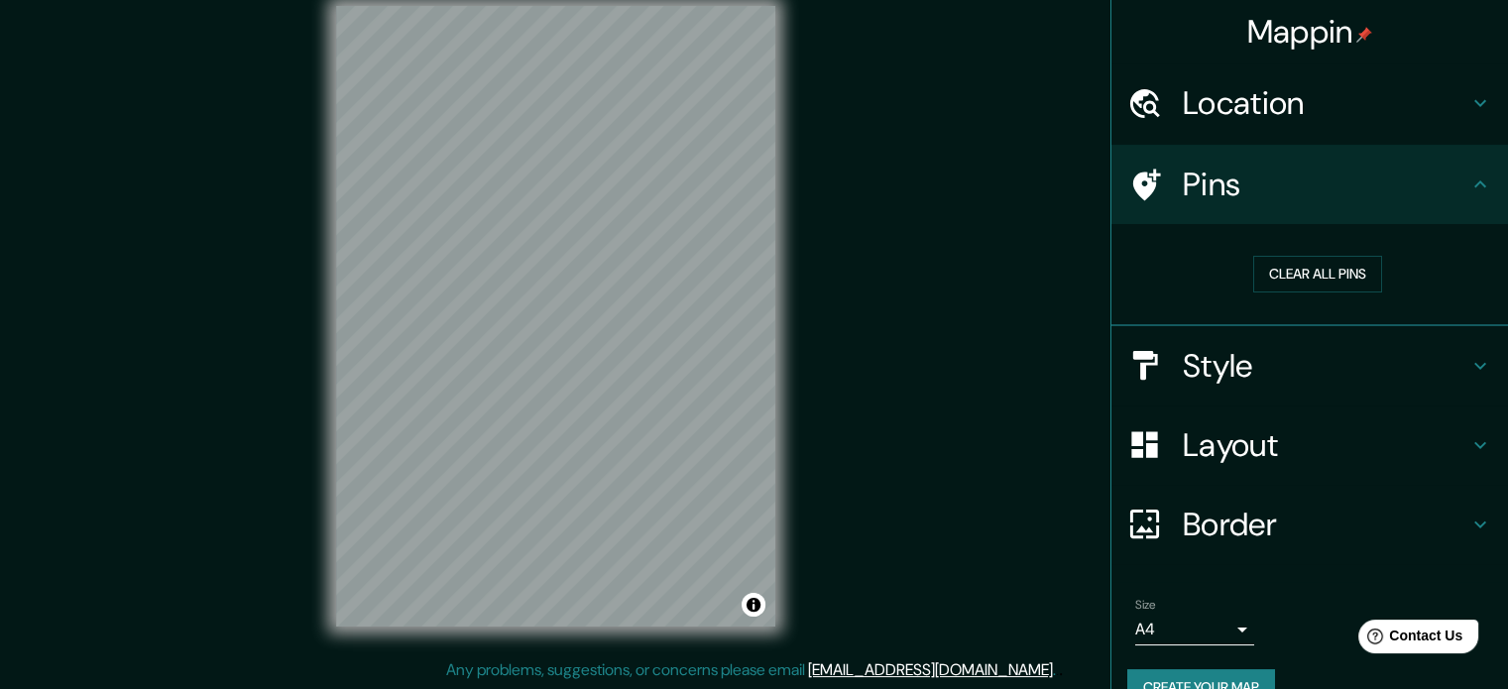
click at [1247, 80] on div "Location" at bounding box center [1309, 102] width 397 height 79
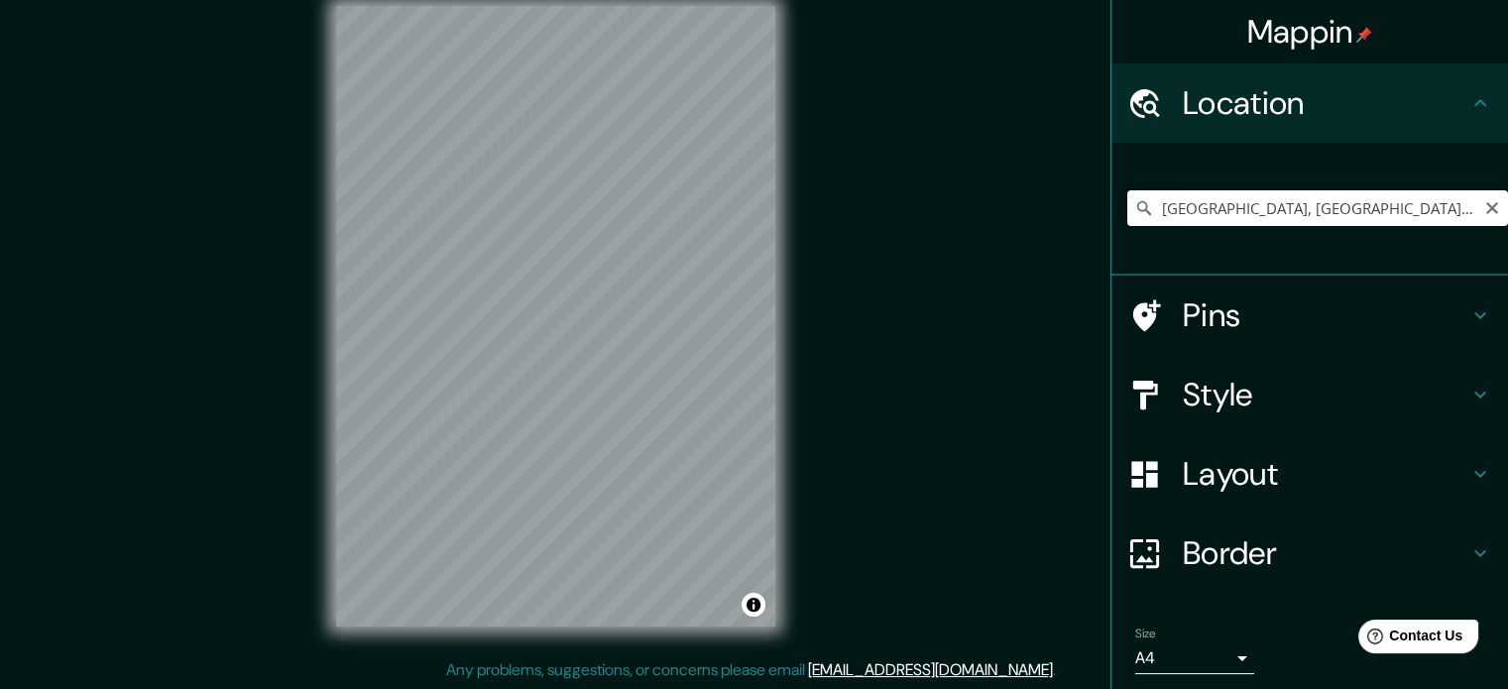
click at [1225, 199] on input "[GEOGRAPHIC_DATA], [GEOGRAPHIC_DATA], [GEOGRAPHIC_DATA], [GEOGRAPHIC_DATA]" at bounding box center [1317, 208] width 381 height 36
click at [1486, 209] on icon "Clear" at bounding box center [1492, 208] width 12 height 12
paste input "[STREET_ADDRESS][PERSON_NAME]"
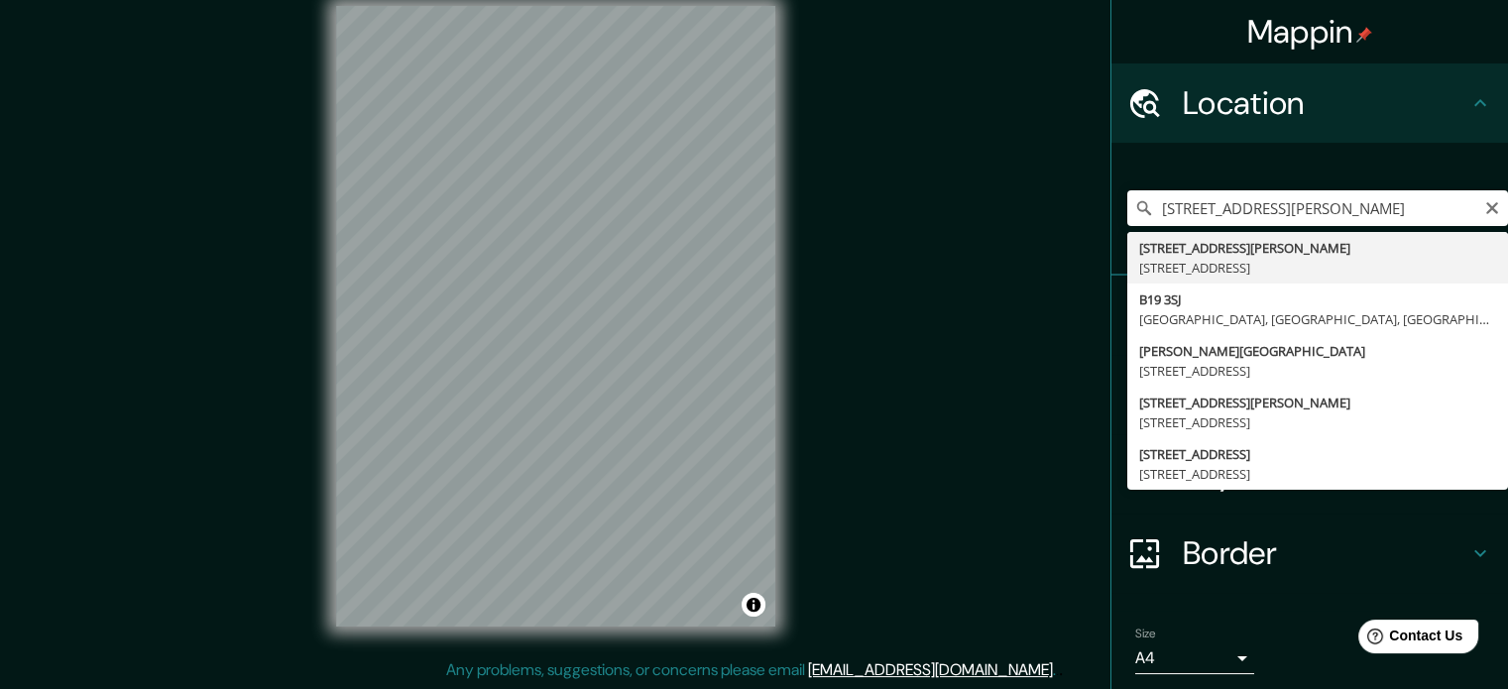
type input "[STREET_ADDRESS][PERSON_NAME]"
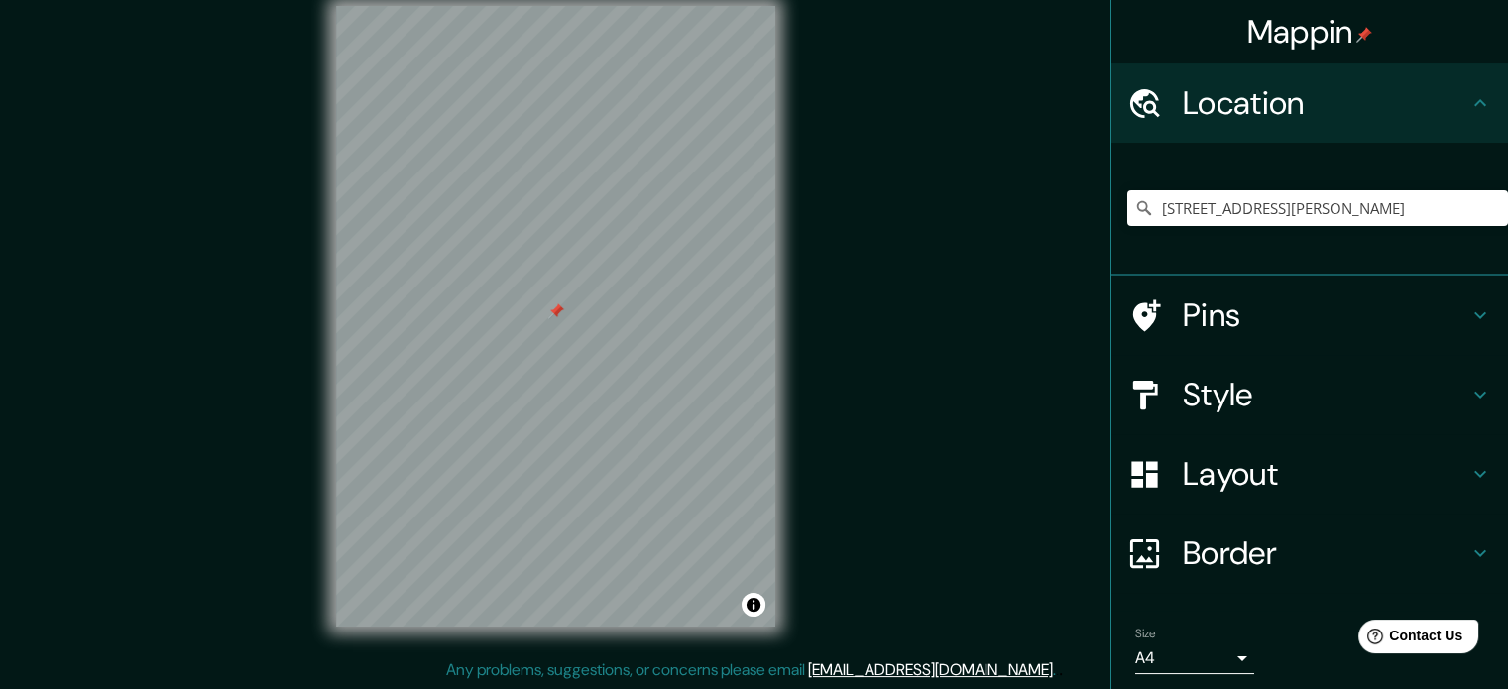
click at [556, 6] on div at bounding box center [555, 6] width 439 height 0
click at [1249, 205] on input "[STREET_ADDRESS][PERSON_NAME]" at bounding box center [1317, 208] width 381 height 36
click at [1484, 205] on icon "Clear" at bounding box center [1492, 208] width 16 height 16
paste input "[STREET_ADDRESS]"
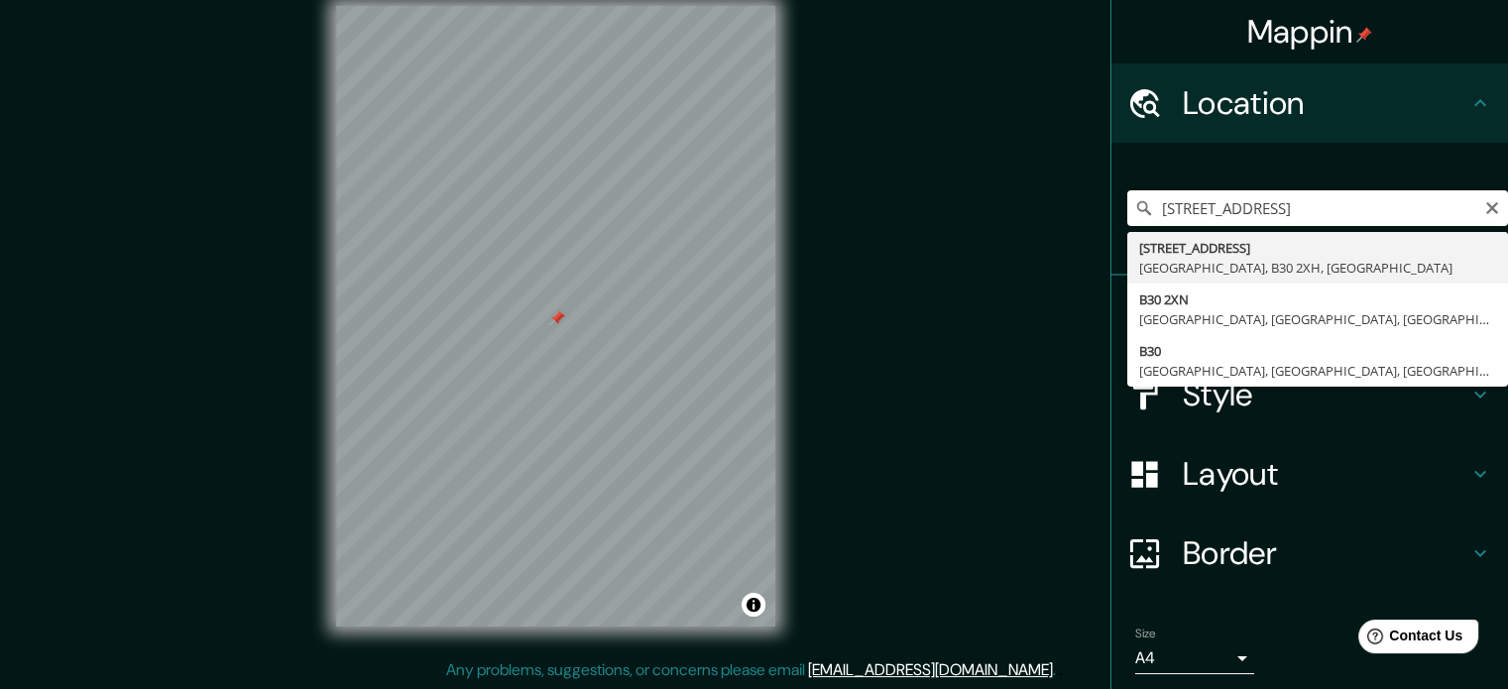
type input "[STREET_ADDRESS]"
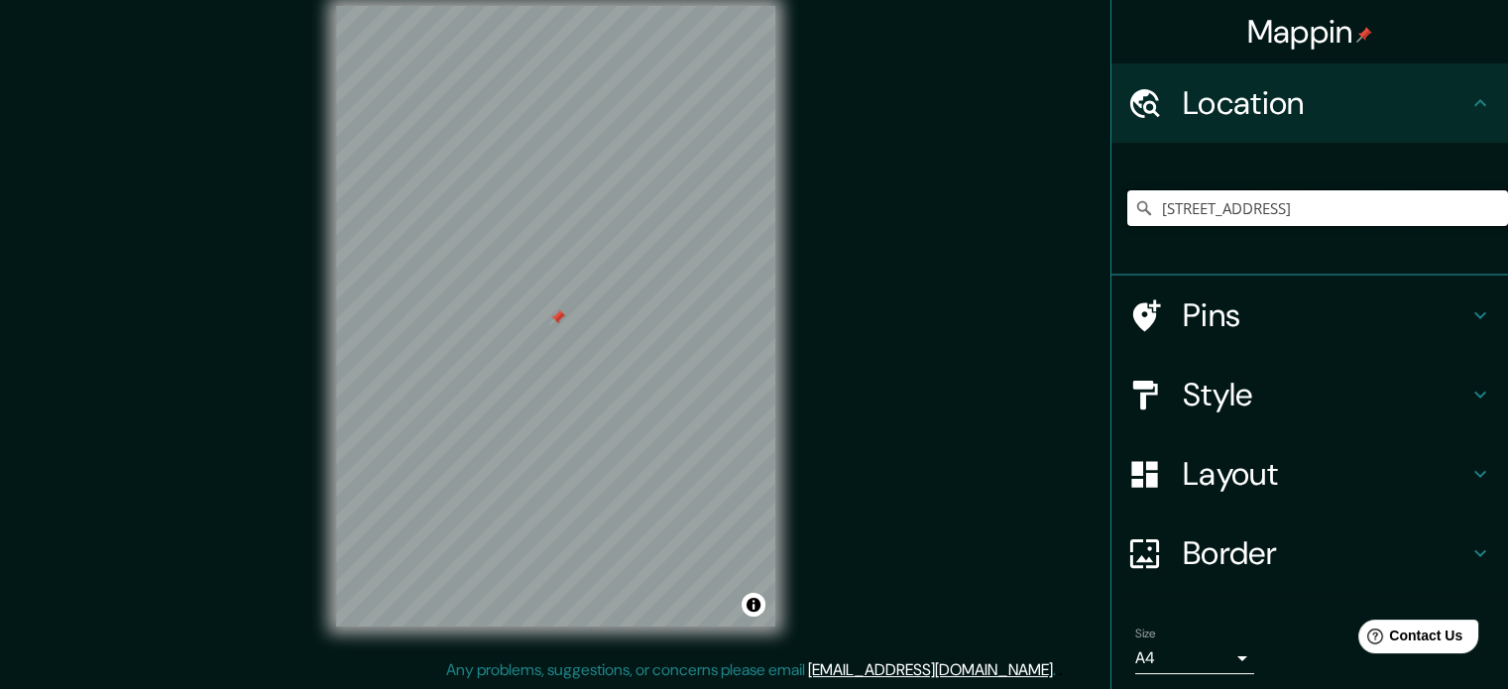
scroll to position [0, 0]
click at [1486, 208] on icon "Clear" at bounding box center [1492, 208] width 12 height 12
paste input "[STREET_ADDRESS]"
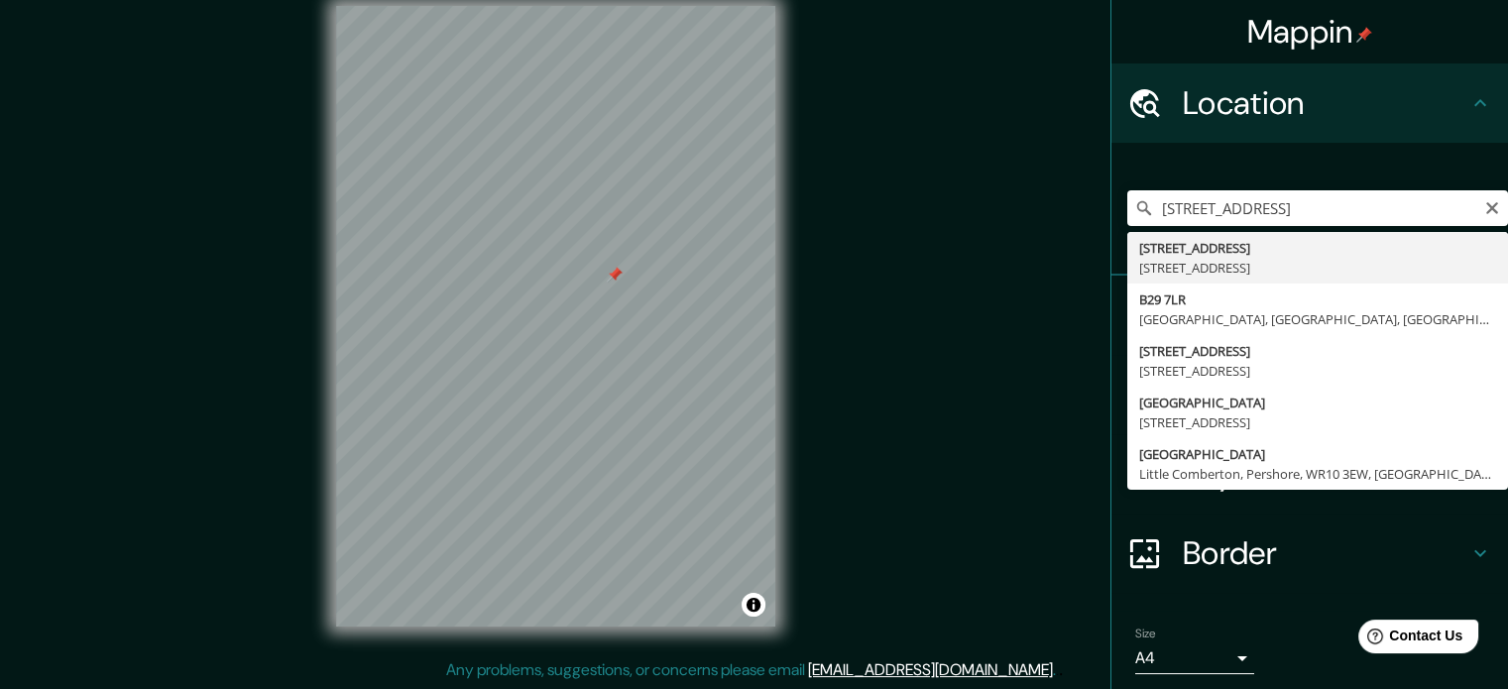
type input "[STREET_ADDRESS]"
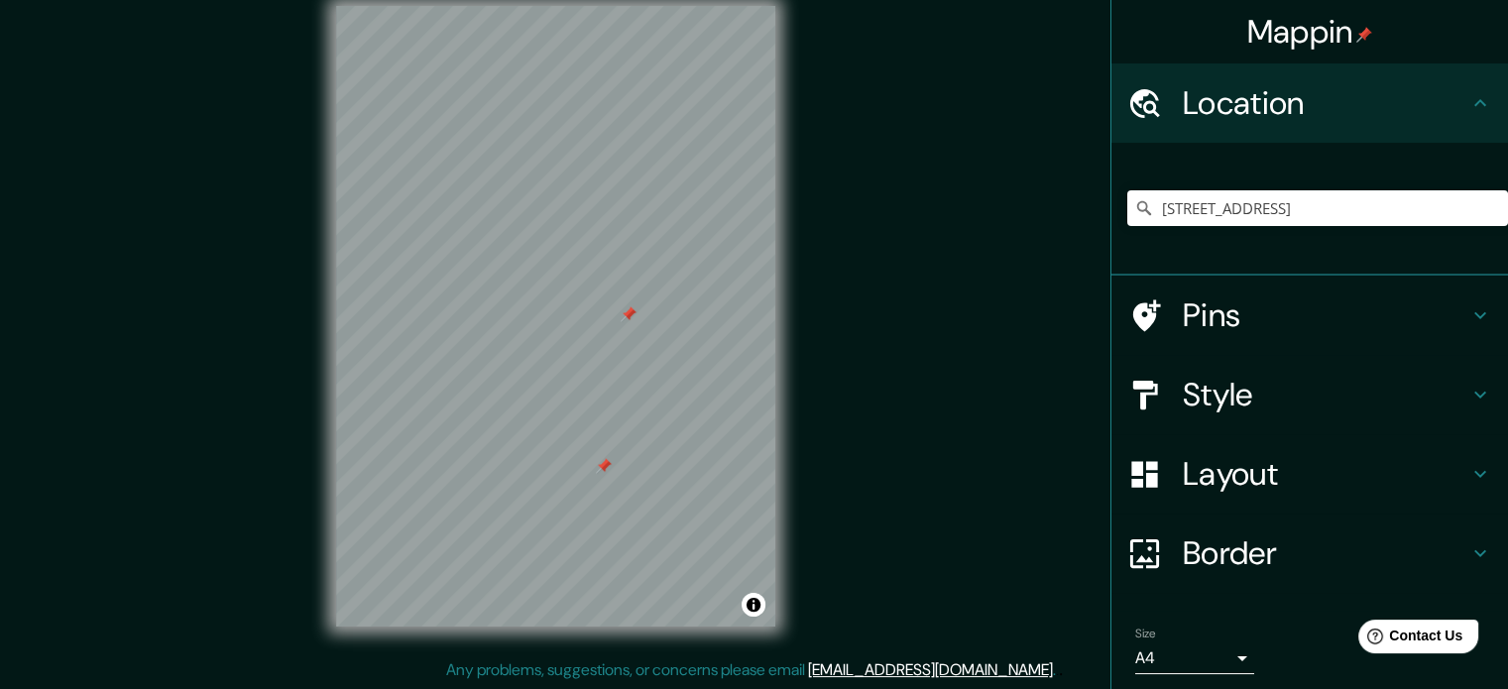
click at [1188, 127] on div "Location" at bounding box center [1309, 102] width 397 height 79
click at [1486, 208] on icon "Clear" at bounding box center [1492, 208] width 12 height 12
click at [1387, 209] on input "Pick your city or area" at bounding box center [1317, 208] width 381 height 36
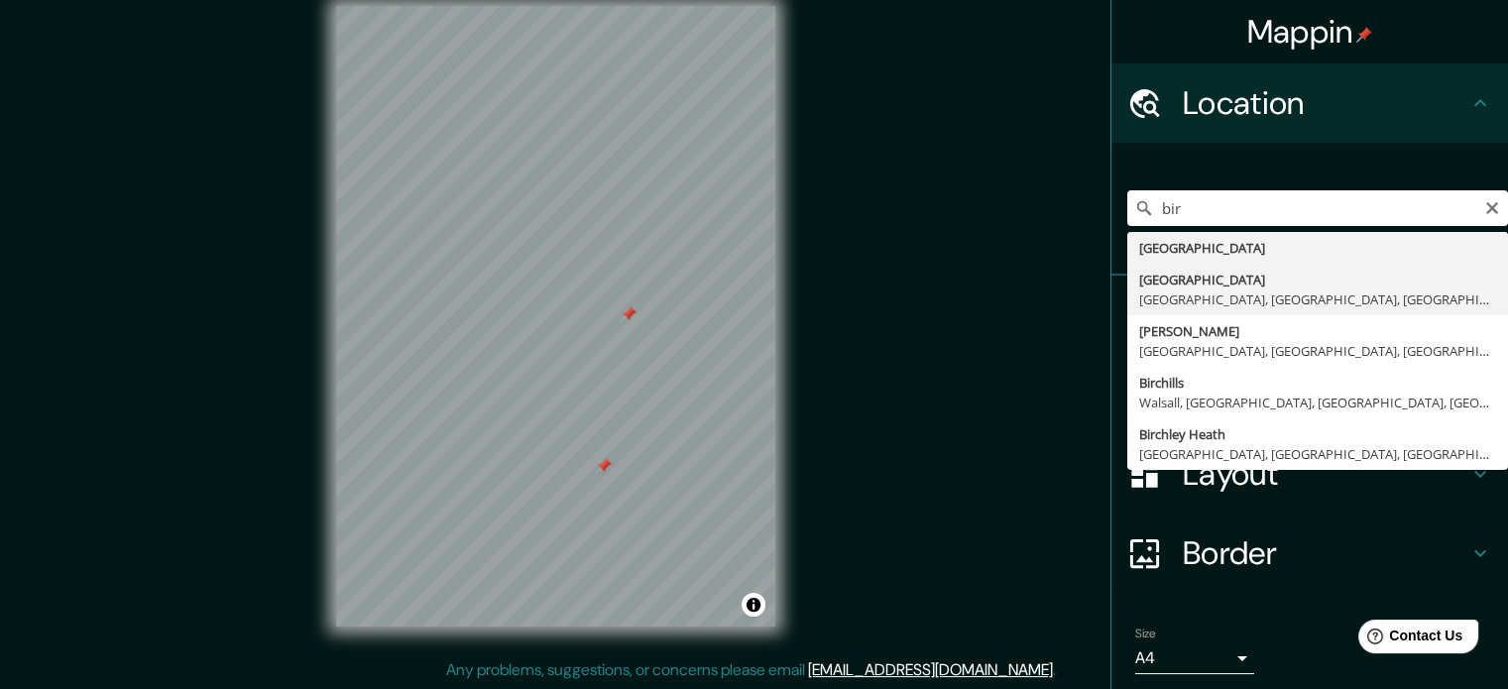
type input "[GEOGRAPHIC_DATA], [GEOGRAPHIC_DATA], [GEOGRAPHIC_DATA], [GEOGRAPHIC_DATA]"
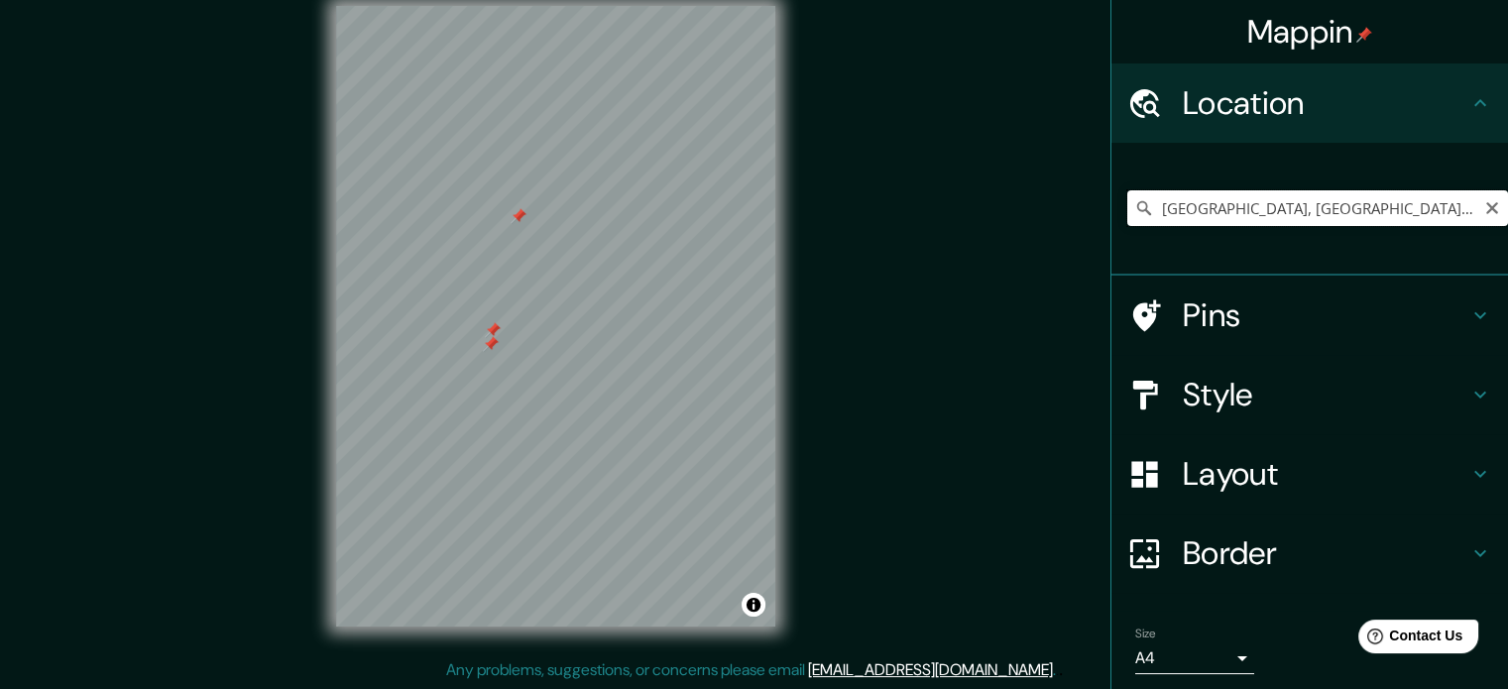
click at [1297, 219] on input "[GEOGRAPHIC_DATA], [GEOGRAPHIC_DATA], [GEOGRAPHIC_DATA], [GEOGRAPHIC_DATA]" at bounding box center [1317, 208] width 381 height 36
click at [1252, 205] on input "[GEOGRAPHIC_DATA], [GEOGRAPHIC_DATA], [GEOGRAPHIC_DATA], [GEOGRAPHIC_DATA]" at bounding box center [1317, 208] width 381 height 36
paste input "[GEOGRAPHIC_DATA], [GEOGRAPHIC_DATA], [GEOGRAPHIC_DATA], [GEOGRAPHIC_DATA]"
type input "[GEOGRAPHIC_DATA], [GEOGRAPHIC_DATA], [GEOGRAPHIC_DATA], [GEOGRAPHIC_DATA]"
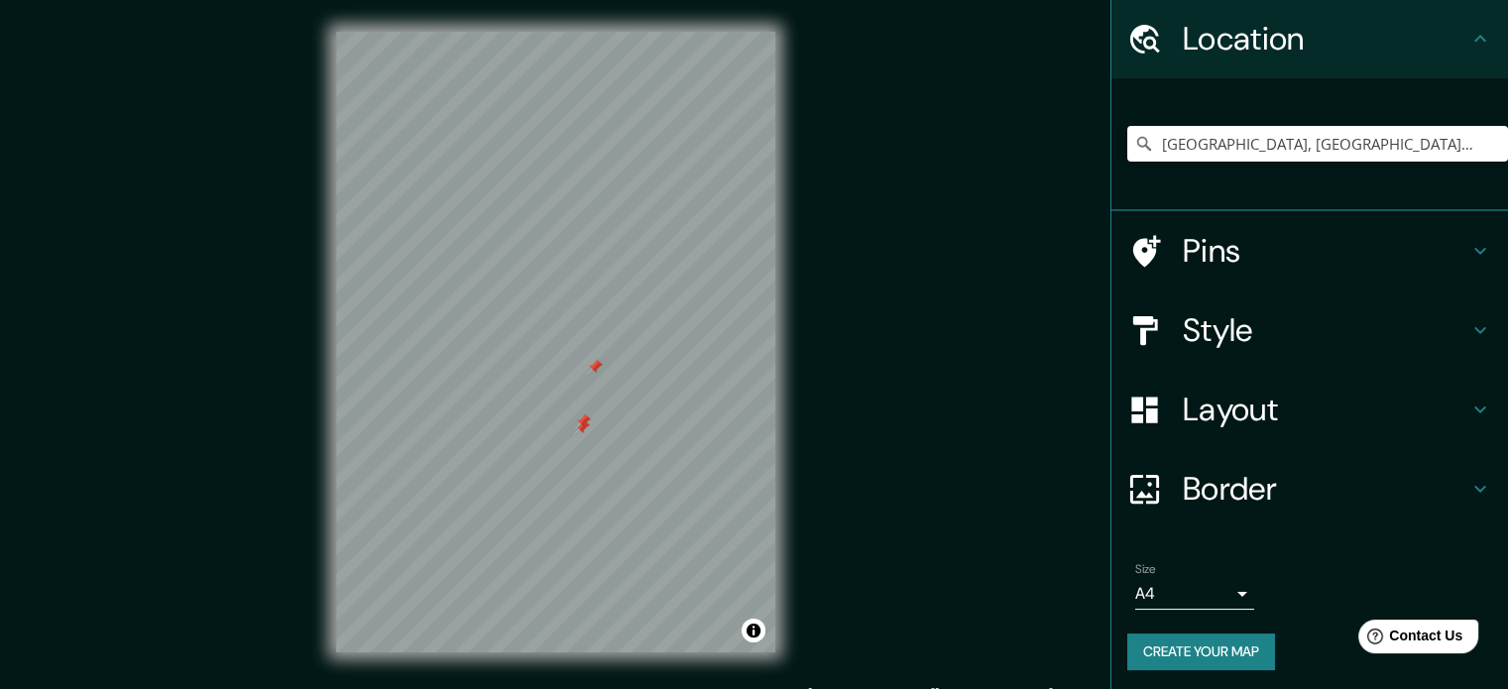
scroll to position [67, 0]
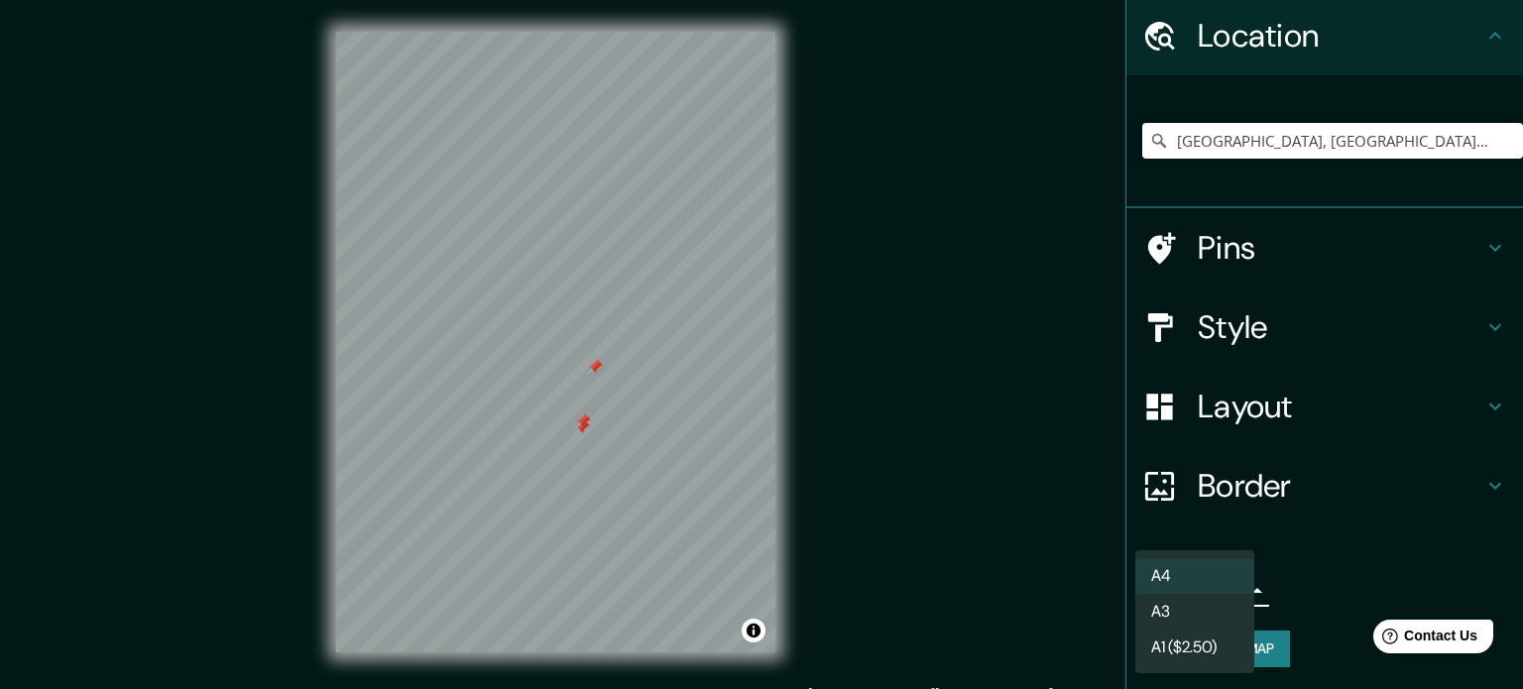
click at [1163, 602] on body "Mappin Location [GEOGRAPHIC_DATA], [GEOGRAPHIC_DATA], [GEOGRAPHIC_DATA], [GEOGR…" at bounding box center [761, 344] width 1523 height 689
click at [1189, 618] on li "A3" at bounding box center [1194, 612] width 119 height 36
type input "a4"
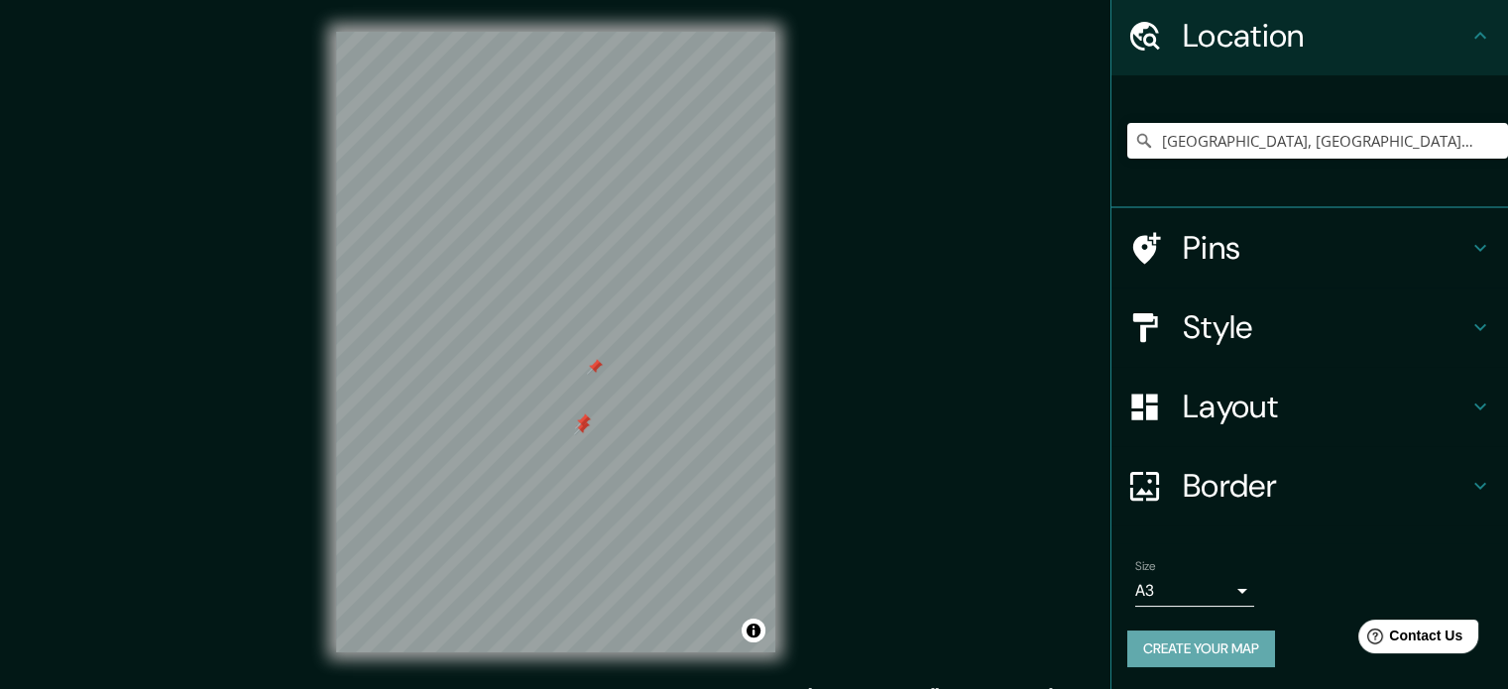
click at [1192, 648] on button "Create your map" at bounding box center [1201, 649] width 148 height 37
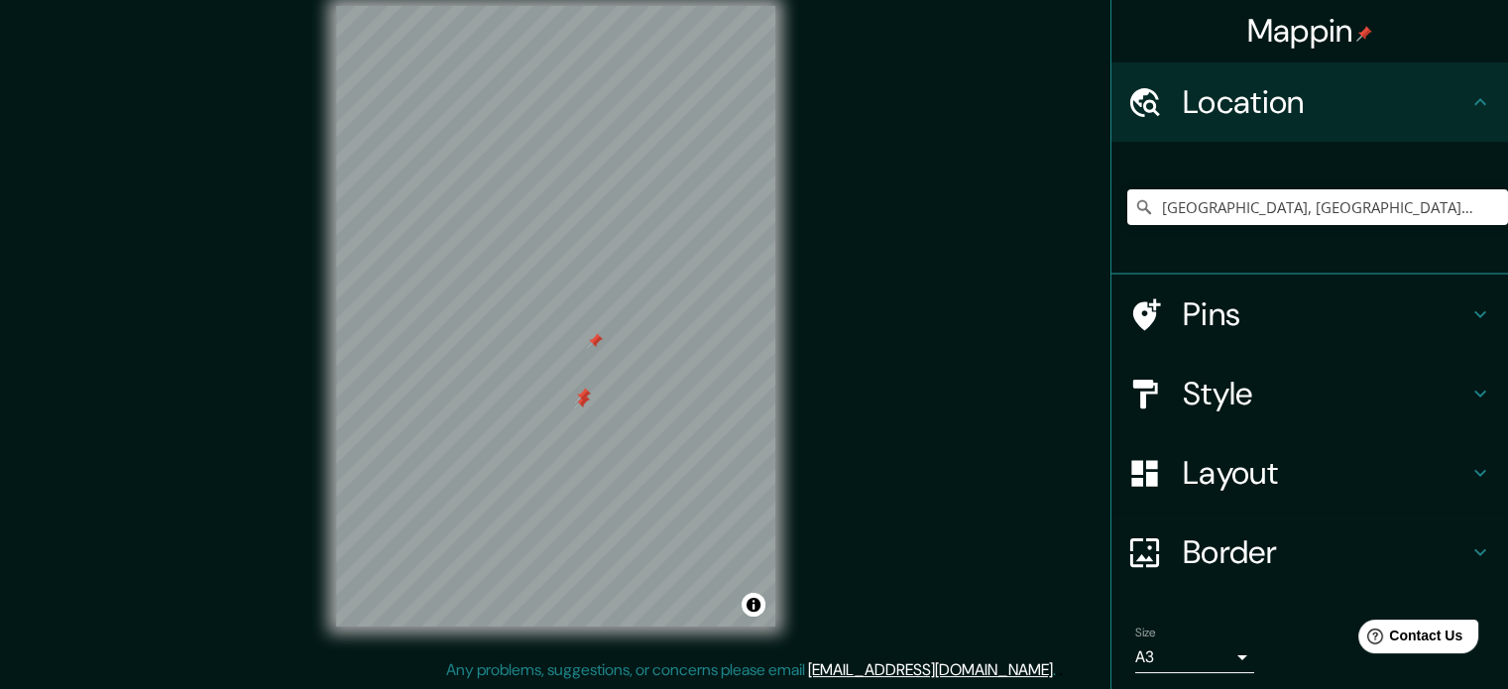
scroll to position [0, 0]
drag, startPoint x: 1470, startPoint y: 0, endPoint x: 958, endPoint y: 221, distance: 558.2
click at [958, 221] on div "Mappin Location [GEOGRAPHIC_DATA], [GEOGRAPHIC_DATA], [GEOGRAPHIC_DATA], [GEOGR…" at bounding box center [754, 332] width 1508 height 716
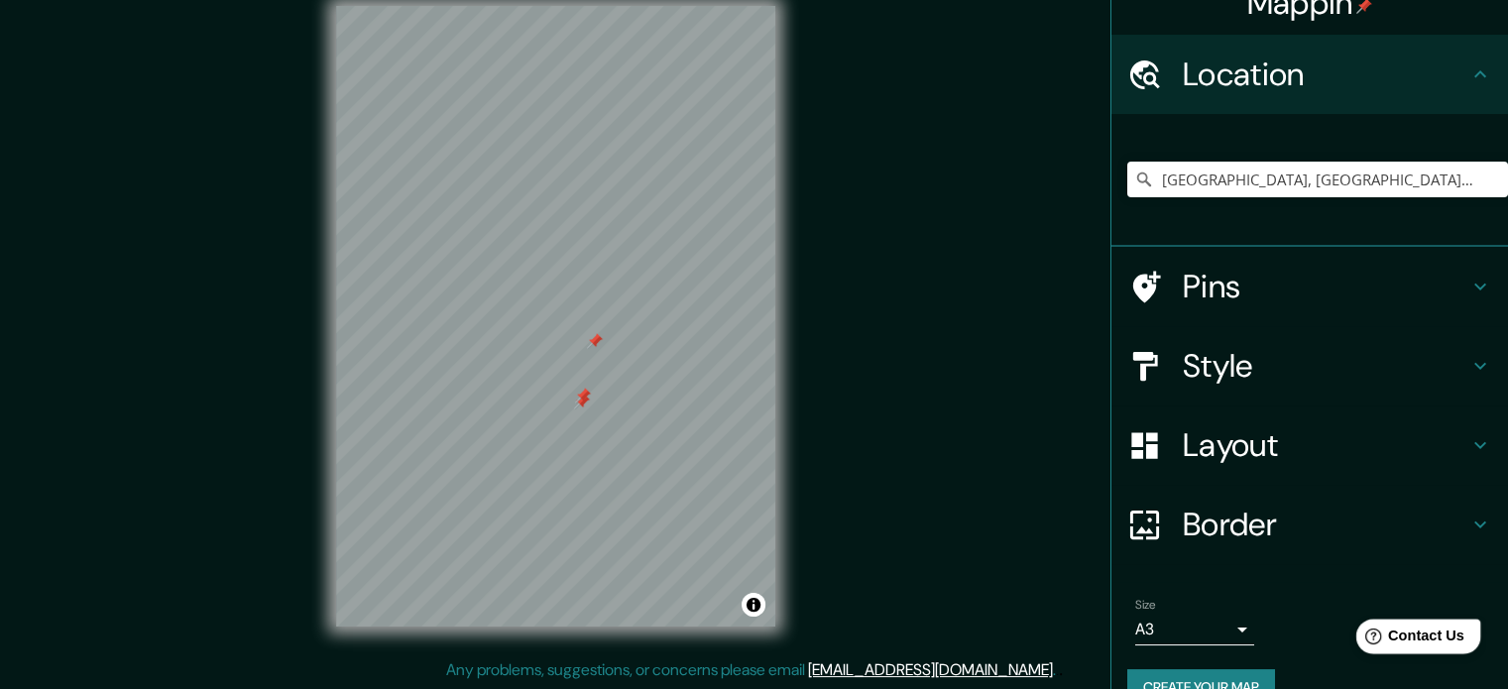
scroll to position [67, 0]
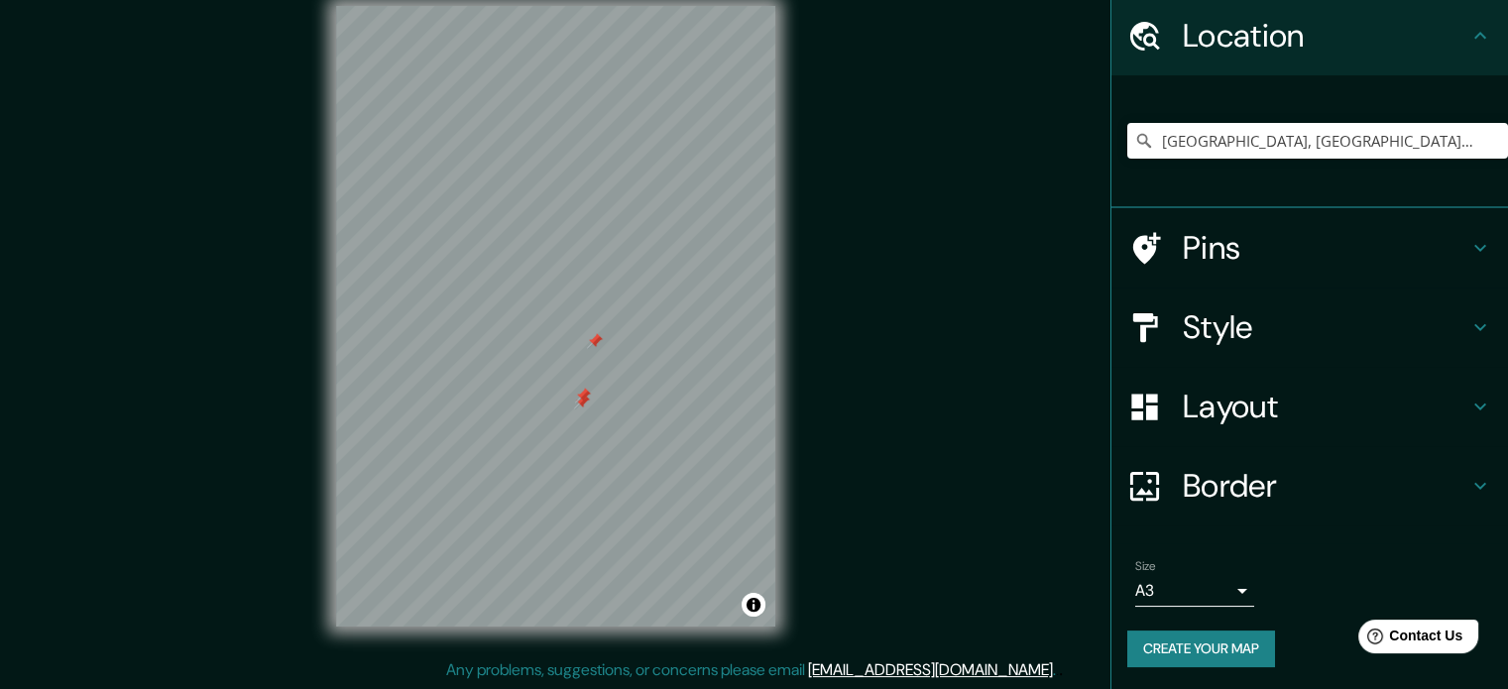
click at [1227, 635] on button "Create your map" at bounding box center [1201, 649] width 148 height 37
click at [1181, 657] on div "Create your map" at bounding box center [1309, 649] width 365 height 37
click at [268, 316] on div "Mappin Location [GEOGRAPHIC_DATA], [GEOGRAPHIC_DATA], [GEOGRAPHIC_DATA], [GEOGR…" at bounding box center [754, 332] width 1508 height 716
